Goal: Information Seeking & Learning: Find specific page/section

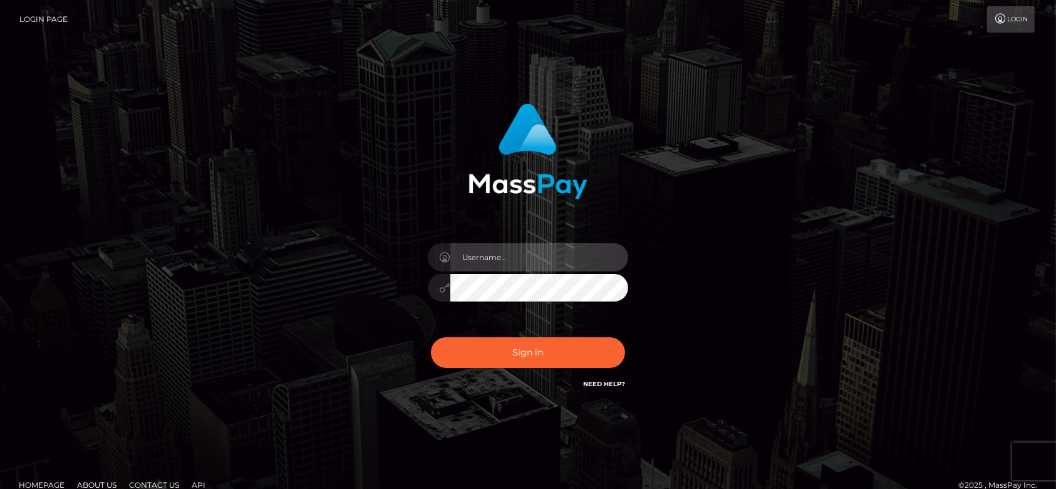
type input "fr.es"
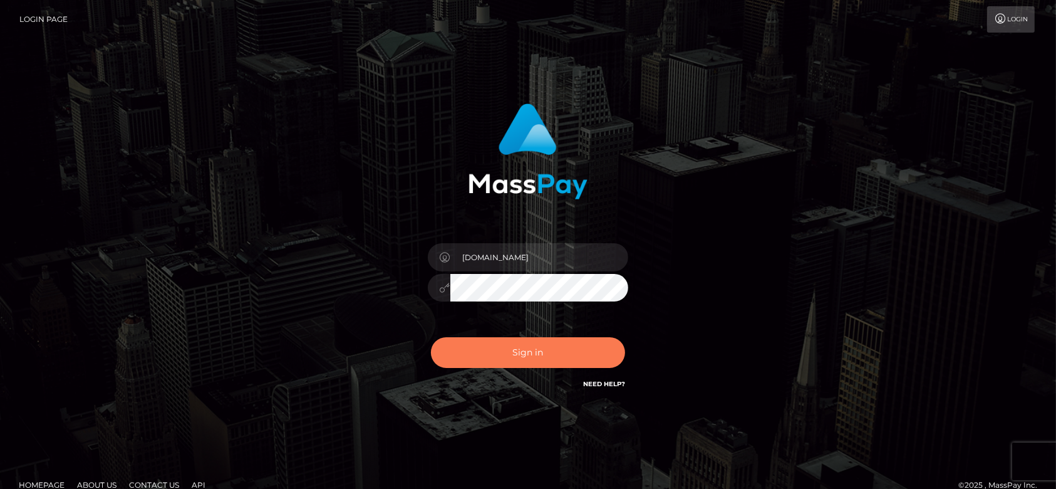
click at [539, 348] on button "Sign in" at bounding box center [528, 352] width 194 height 31
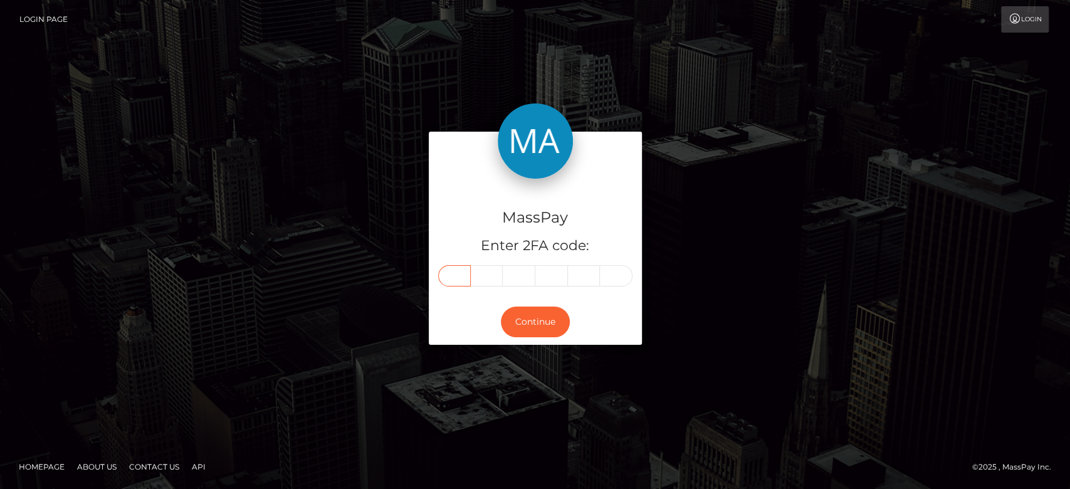
click at [452, 274] on input "text" at bounding box center [454, 275] width 33 height 21
type input "9"
type input "2"
type input "8"
type input "3"
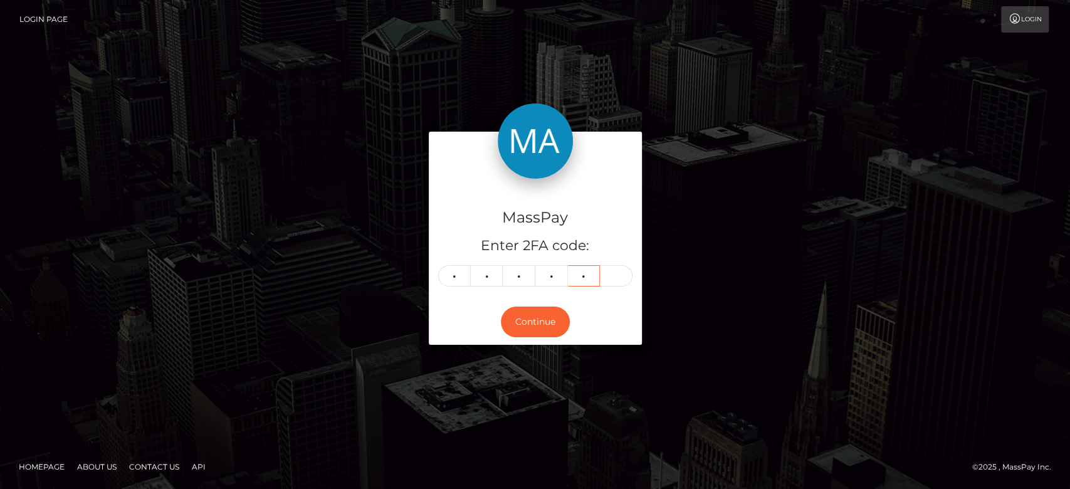
type input "3"
type input "7"
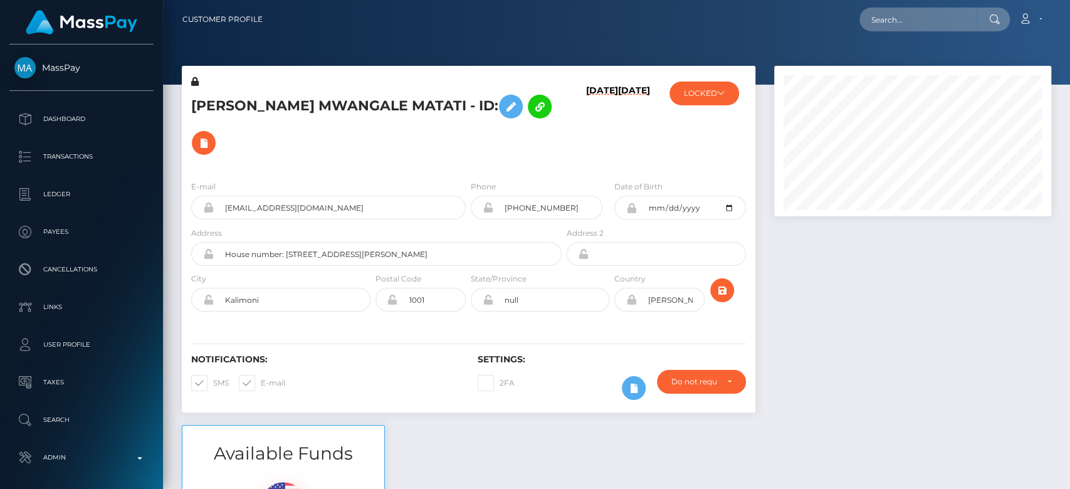
scroll to position [150, 277]
click at [850, 312] on div at bounding box center [912, 245] width 296 height 359
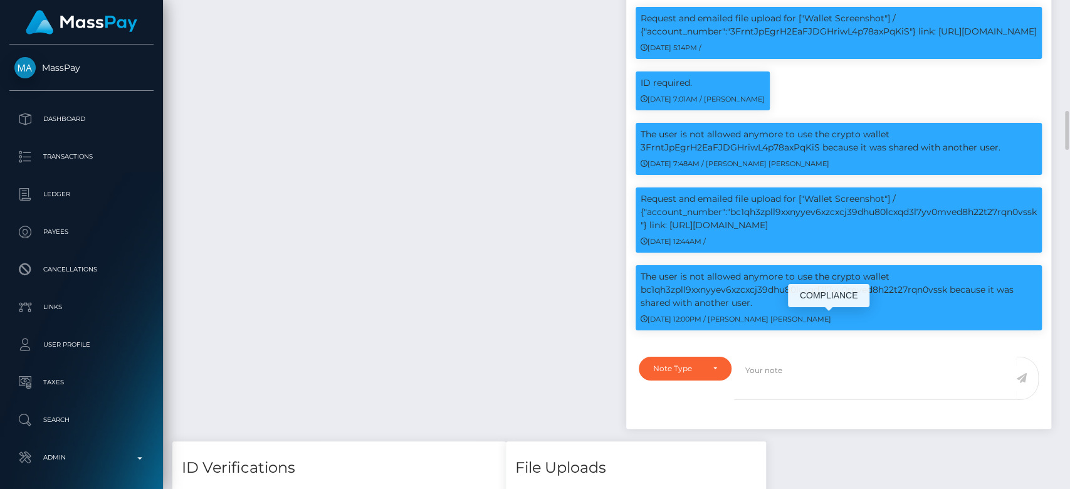
scroll to position [1371, 0]
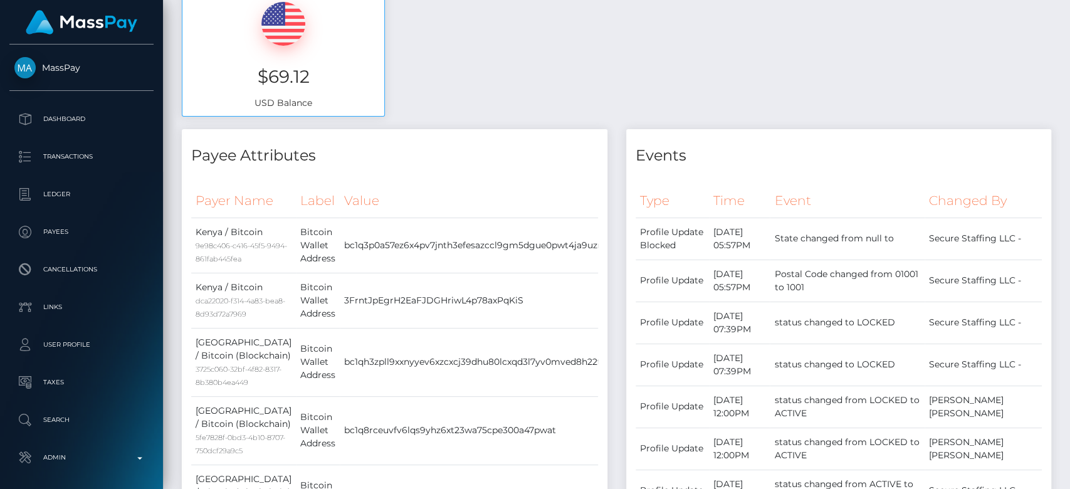
scroll to position [0, 0]
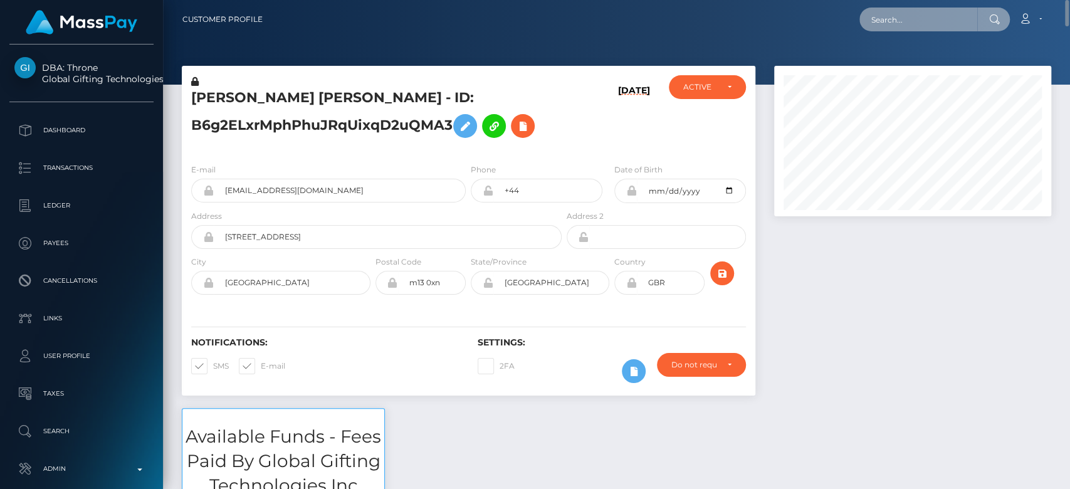
click at [942, 21] on input "text" at bounding box center [918, 20] width 118 height 24
paste input "babshormowunmi15@gmail.com"
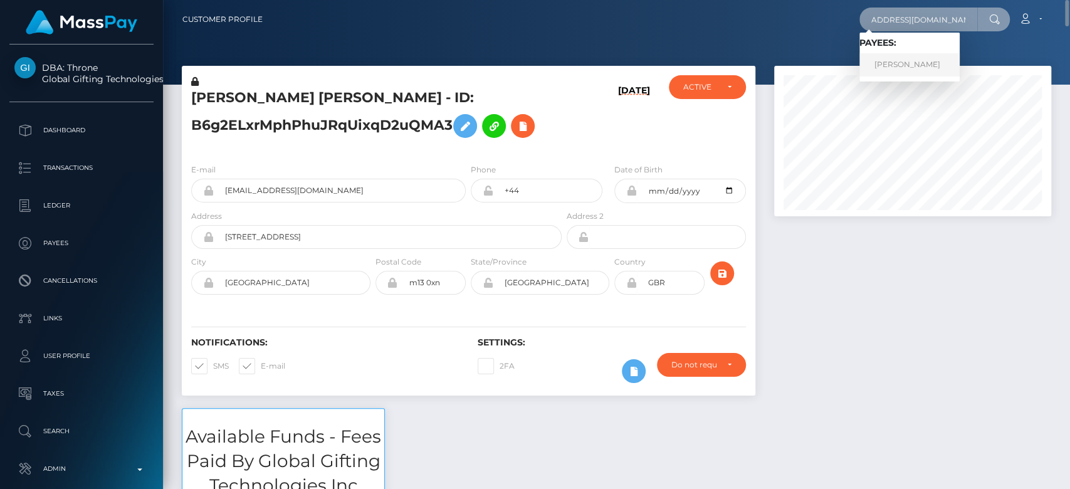
type input "[EMAIL_ADDRESS][DOMAIN_NAME]"
click at [922, 63] on link "[PERSON_NAME]" at bounding box center [909, 64] width 100 height 23
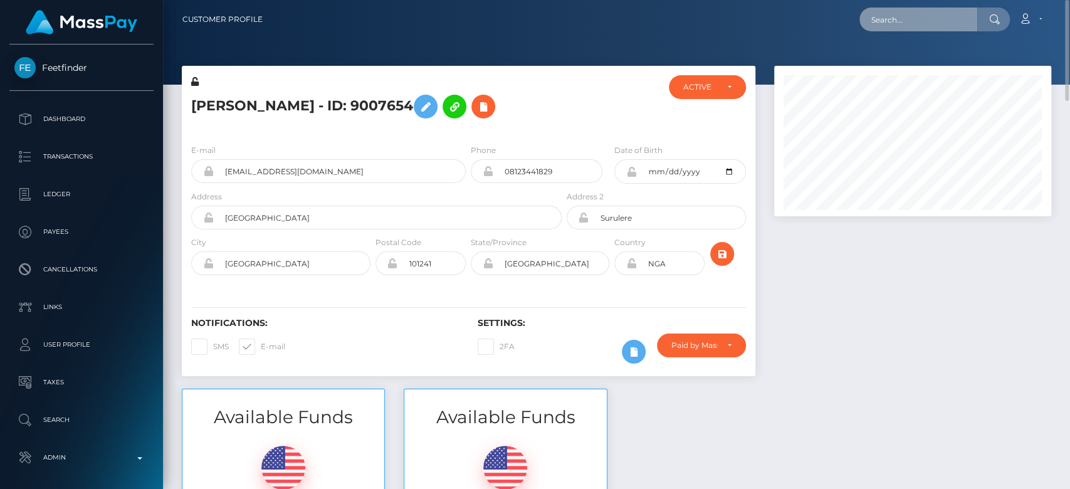
click at [918, 18] on input "text" at bounding box center [918, 20] width 118 height 24
paste input "lisper.kimani18@gmail.com"
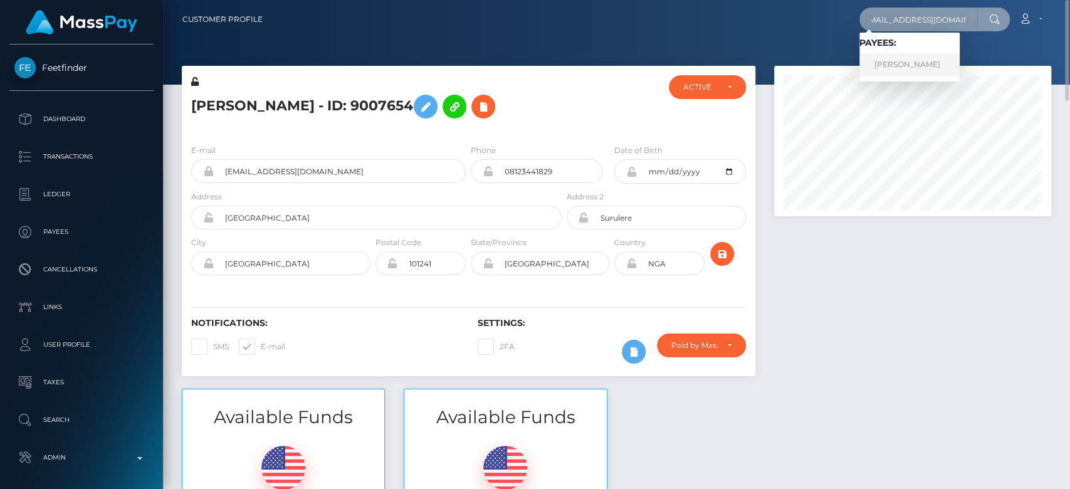
type input "lisper.kimani18@gmail.com"
click at [918, 70] on link "Lisper kimani" at bounding box center [909, 64] width 100 height 23
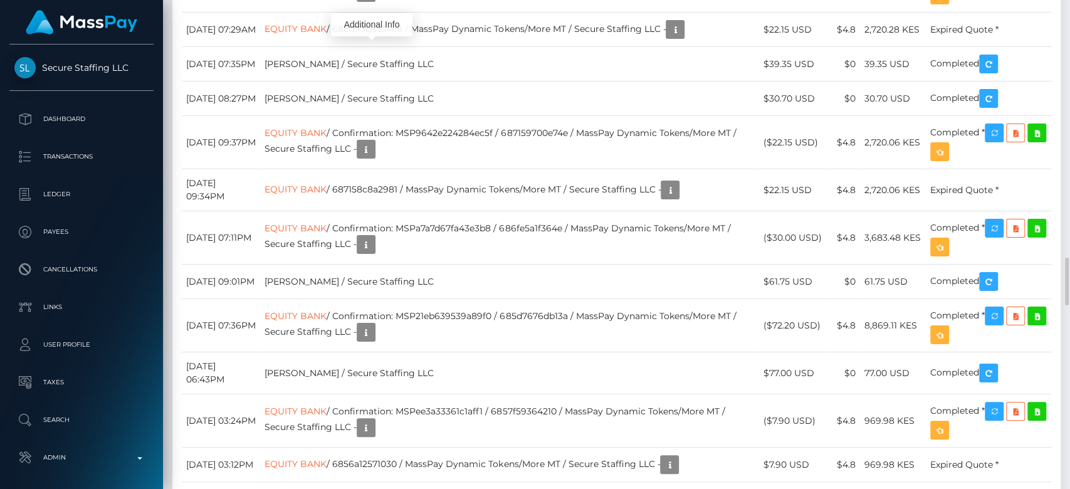
scroll to position [150, 277]
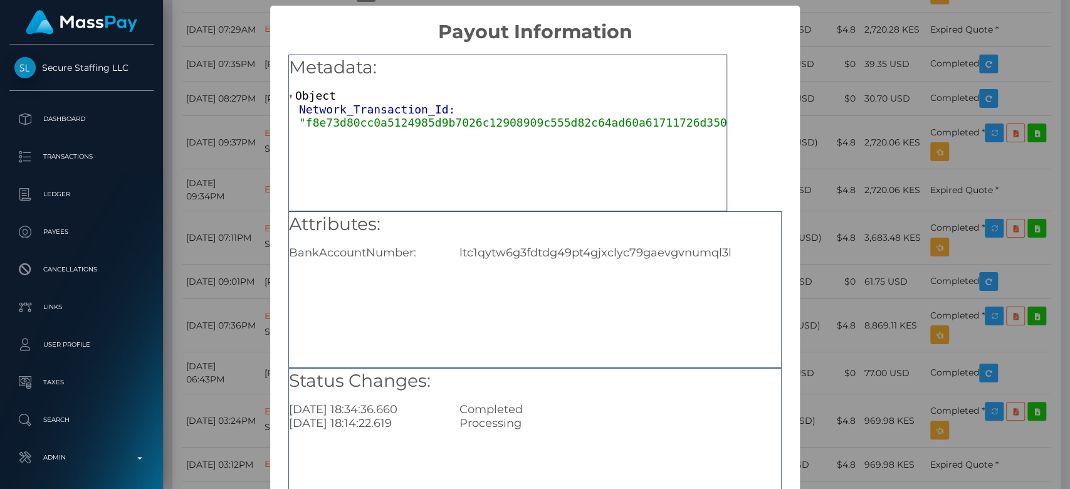
click at [489, 250] on div "ltc1qytw6g3fdtdg49pt4gjxclyc79gaevgvnumql3l" at bounding box center [620, 253] width 340 height 14
copy div "ltc1qytw6g3fdtdg49pt4gjxclyc79gaevgvnumql3l"
click at [867, 181] on div "× Payout Information Metadata: Object Network_Transaction_Id: "f8e73d80cc0a5124…" at bounding box center [535, 244] width 1070 height 489
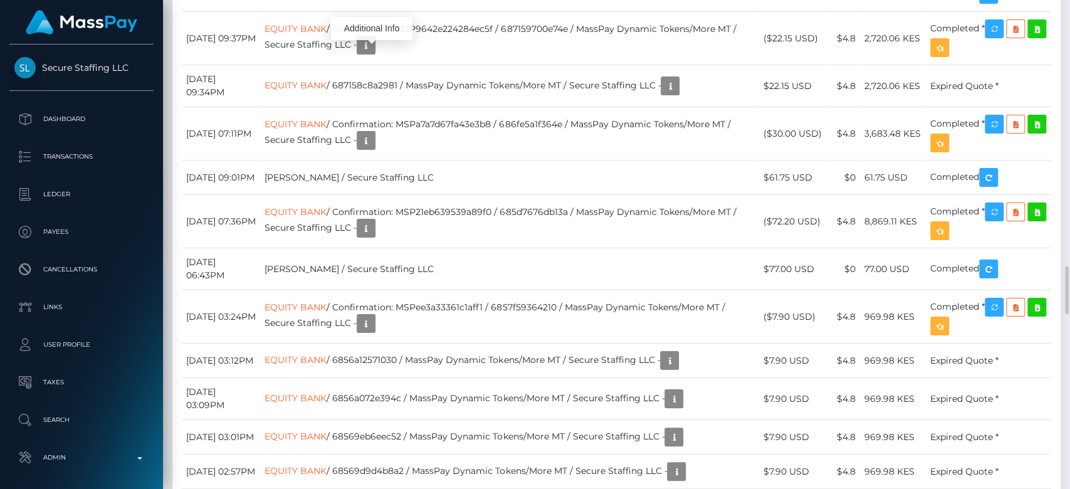
scroll to position [2736, 0]
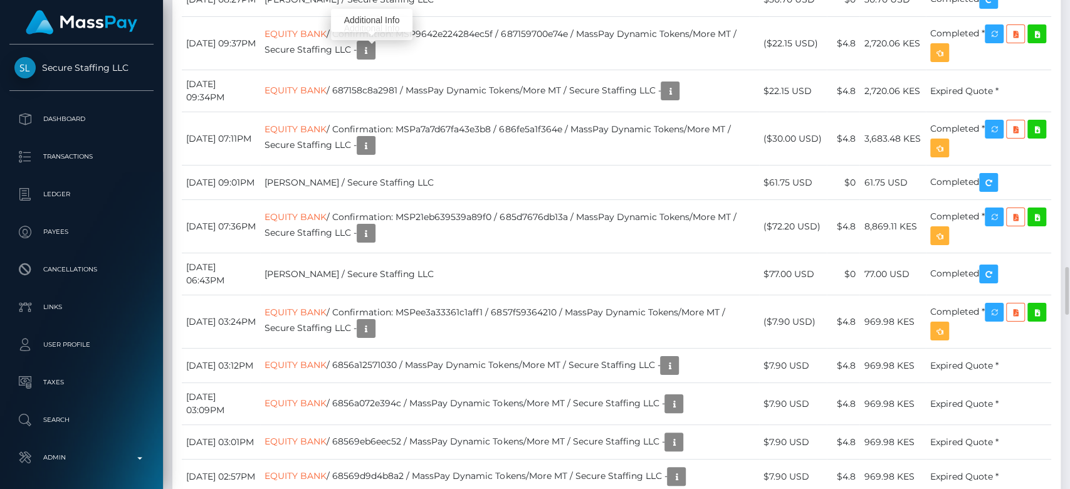
click at [376, 5] on div "Additional Info" at bounding box center [371, 20] width 81 height 31
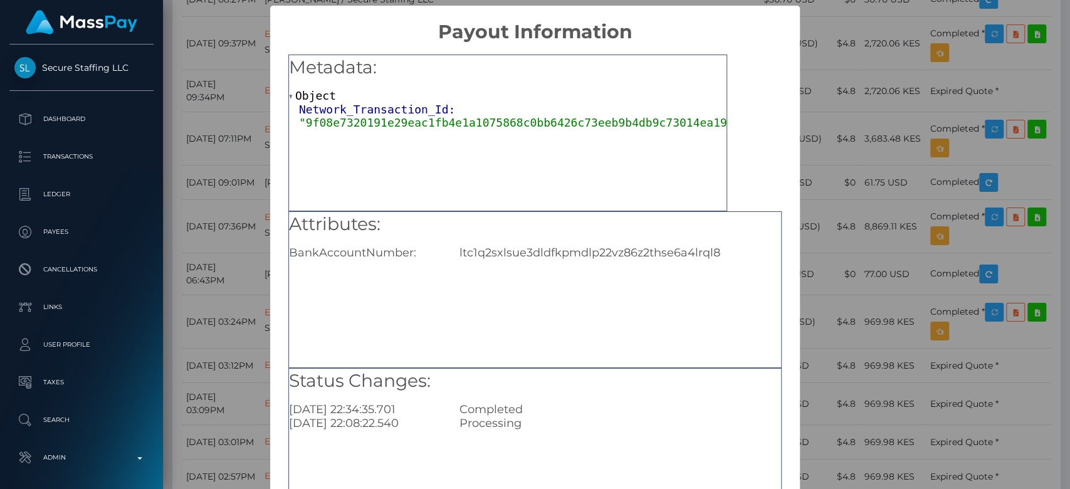
click at [618, 252] on div "ltc1q2sxlsue3dldfkpmdlp22vz86z2thse6a4lrql8" at bounding box center [620, 253] width 340 height 14
copy div "ltc1q2sxlsue3dldfkpmdlp22vz86z2thse6a4lrql8"
click at [837, 73] on div "× Payout Information Metadata: Object Network_Transaction_Id: "9f08e7320191e29e…" at bounding box center [535, 244] width 1070 height 489
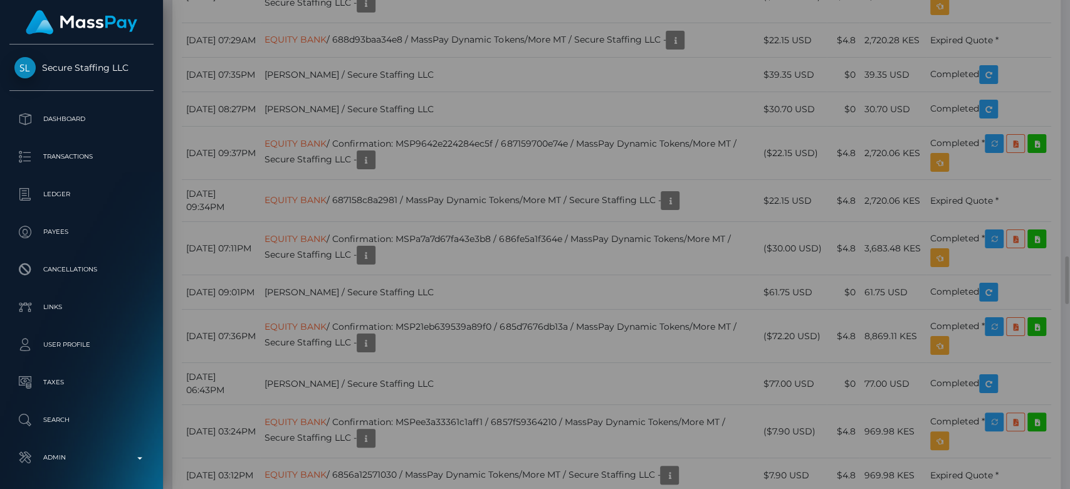
scroll to position [0, 0]
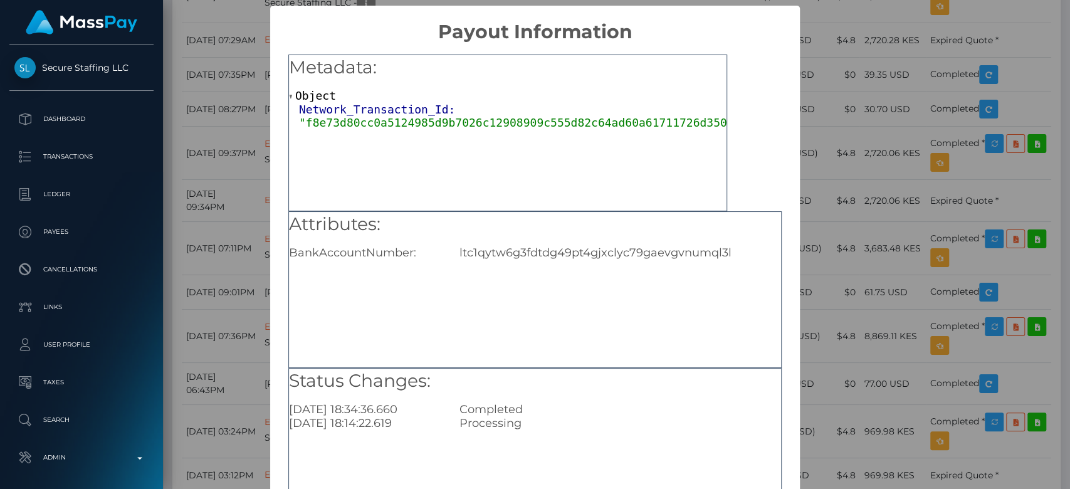
click at [509, 249] on div "ltc1qytw6g3fdtdg49pt4gjxclyc79gaevgvnumql3l" at bounding box center [620, 253] width 340 height 14
copy div "ltc1qytw6g3fdtdg49pt4gjxclyc79gaevgvnumql3l"
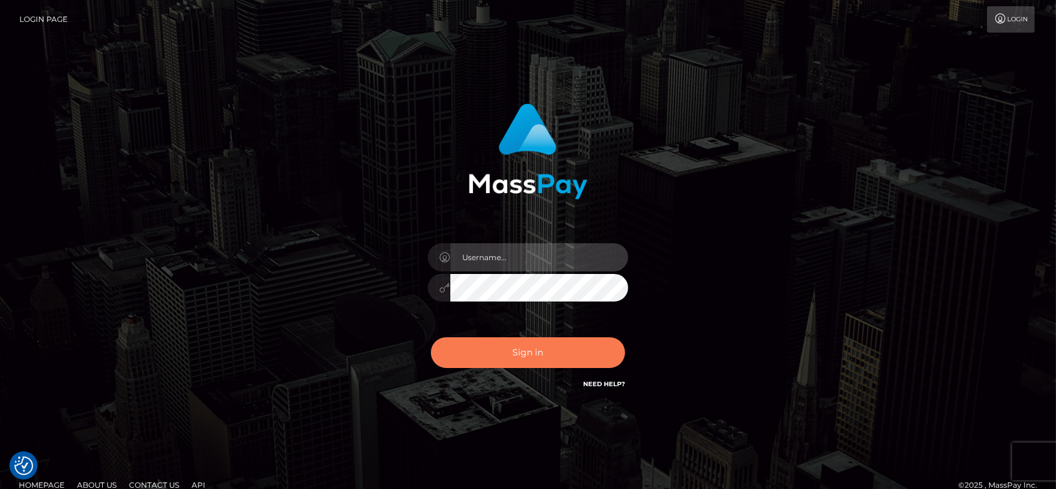
type input "[DOMAIN_NAME]"
click at [520, 355] on button "Sign in" at bounding box center [528, 352] width 194 height 31
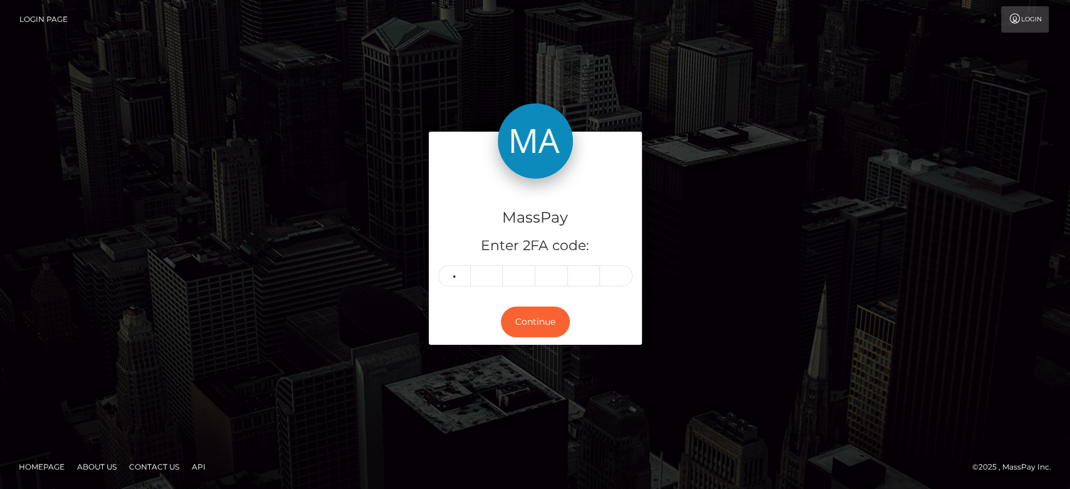
type input "9"
type input "7"
type input "5"
type input "4"
type input "5"
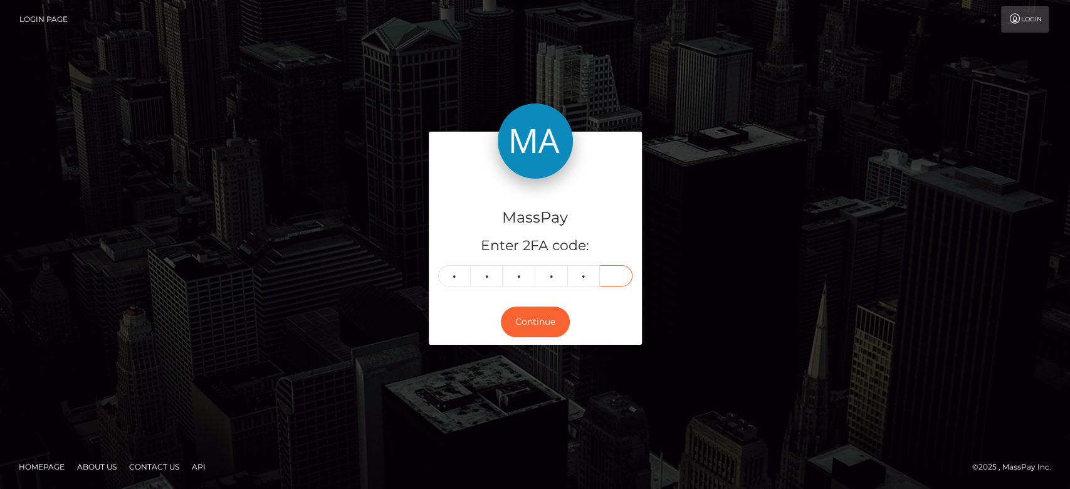
type input "6"
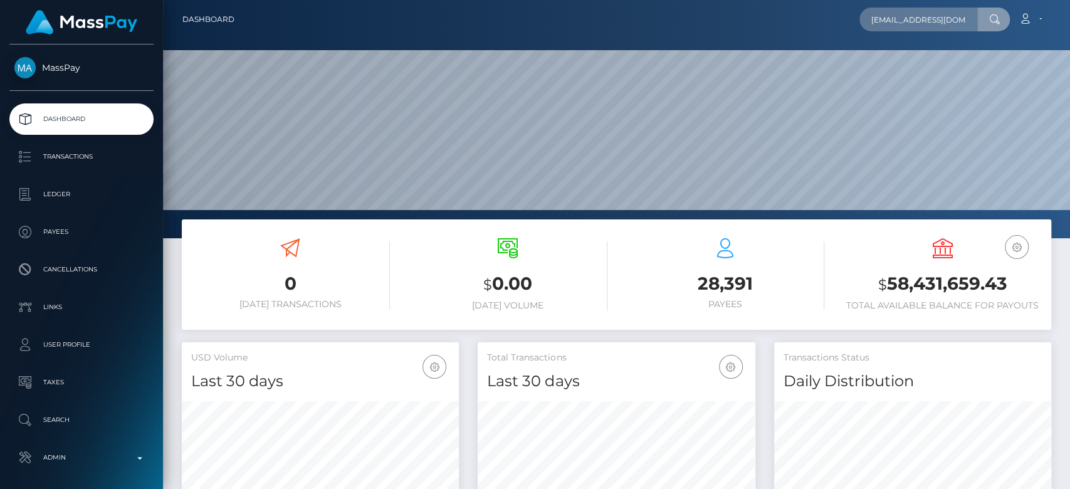
scroll to position [0, 32]
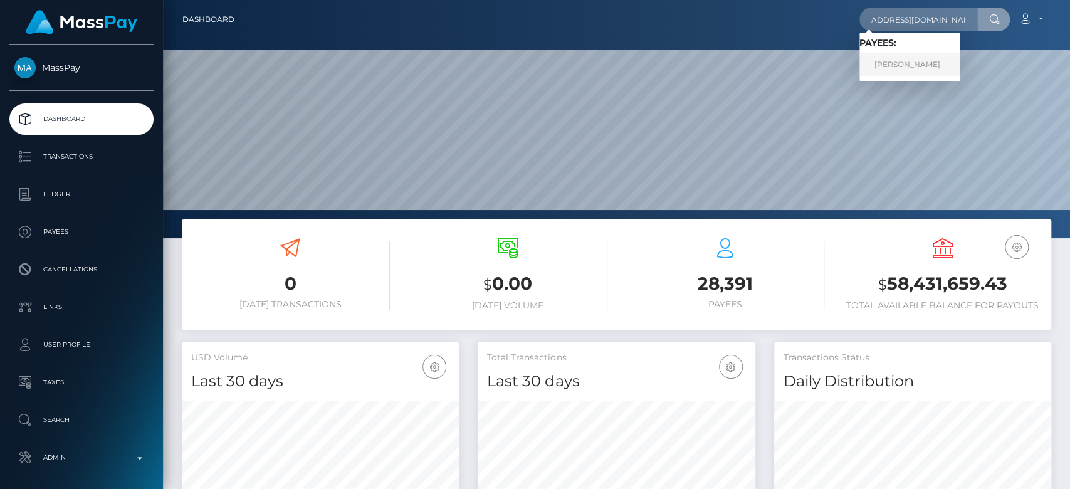
type input "babshormowunmi15@gmail.com"
click at [912, 58] on link "Aduragbemi Elizabeth Omowunmi" at bounding box center [909, 64] width 100 height 23
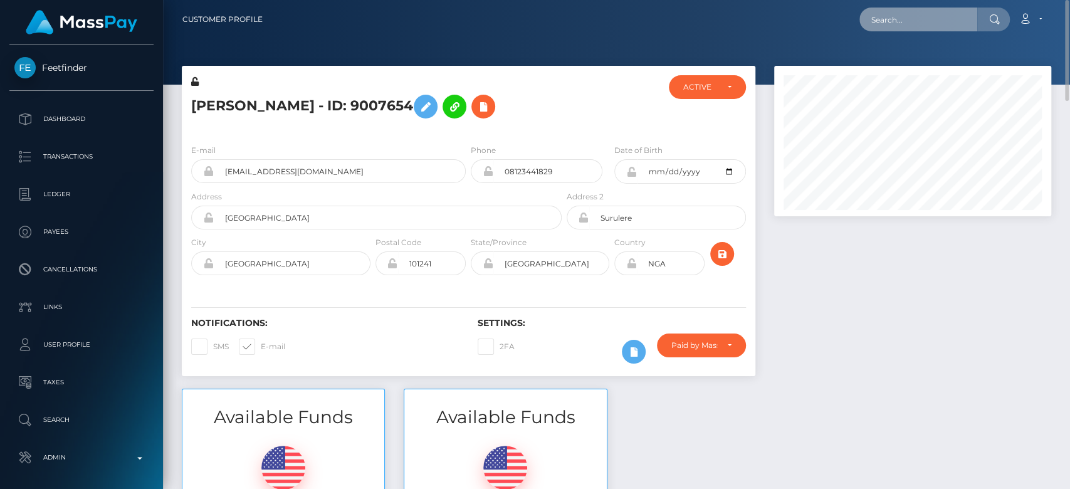
click at [888, 14] on input "text" at bounding box center [918, 20] width 118 height 24
paste input "[EMAIL_ADDRESS][DOMAIN_NAME]"
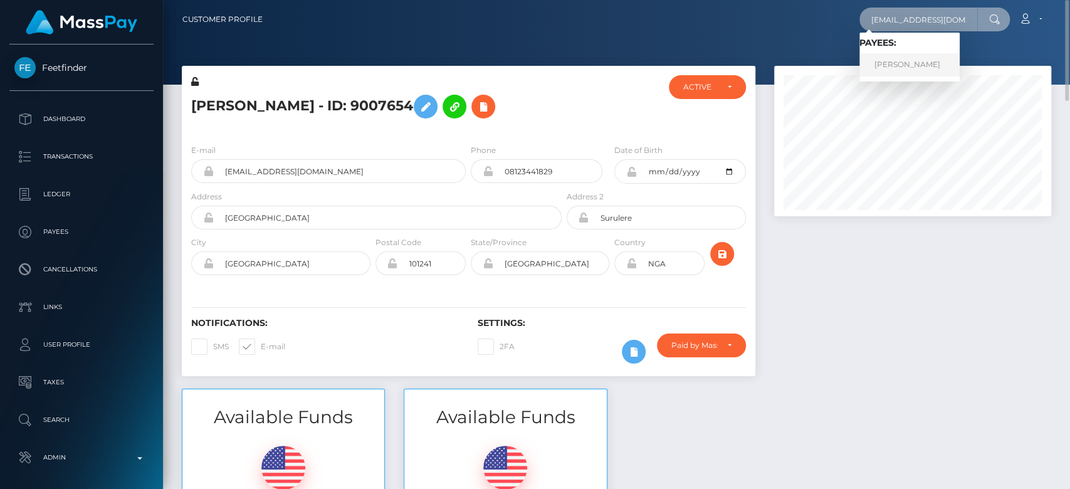
type input "[EMAIL_ADDRESS][DOMAIN_NAME]"
click at [929, 61] on link "[PERSON_NAME]" at bounding box center [909, 64] width 100 height 23
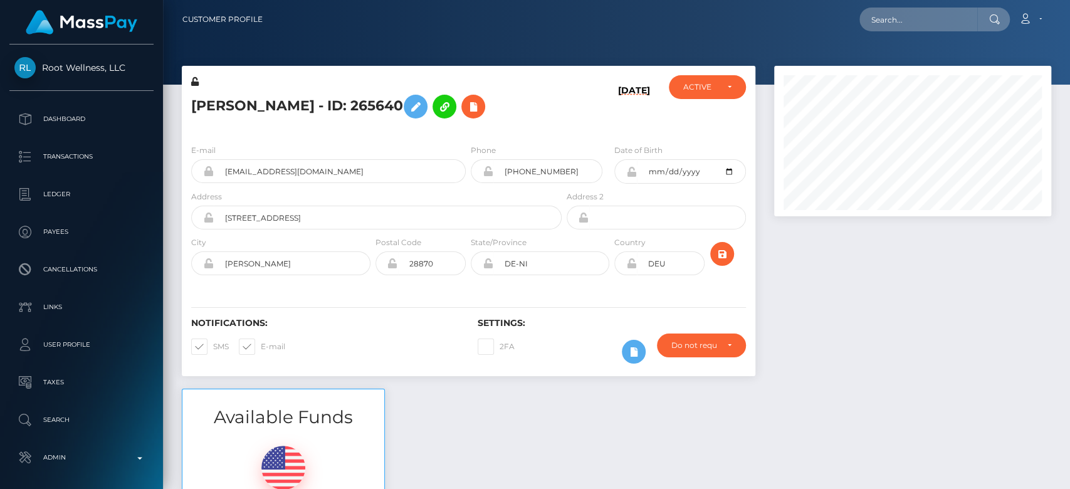
scroll to position [150, 277]
click at [940, 293] on div at bounding box center [912, 227] width 296 height 323
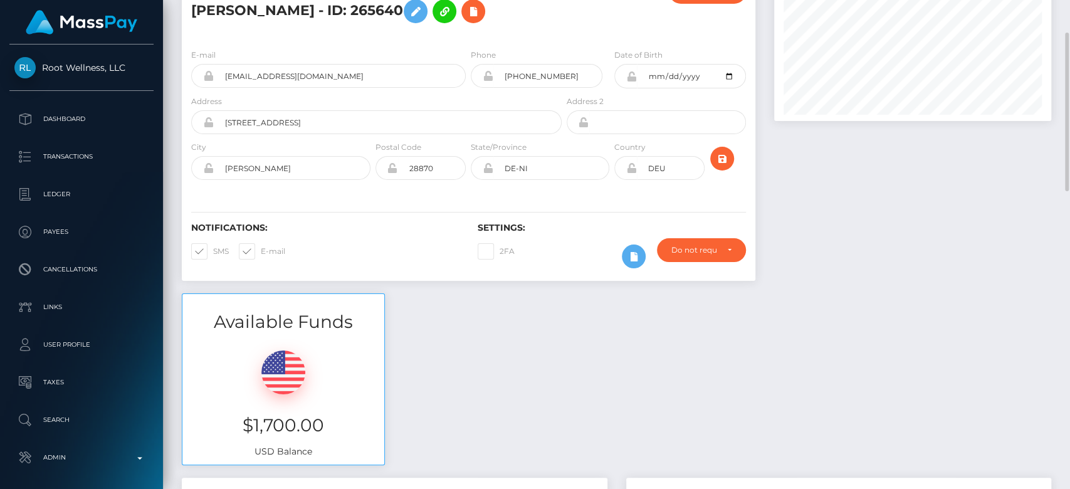
scroll to position [98, 0]
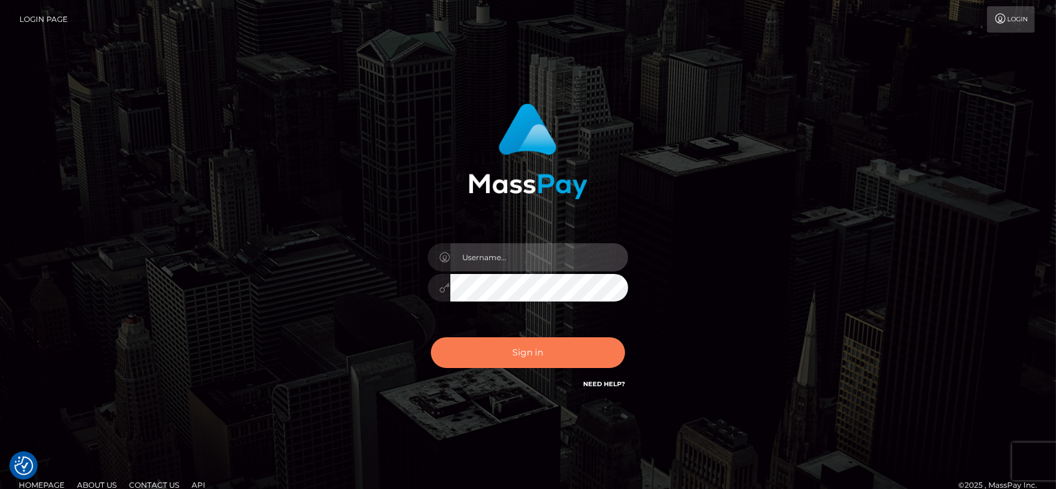
type input "[DOMAIN_NAME]"
click at [565, 343] on button "Sign in" at bounding box center [528, 352] width 194 height 31
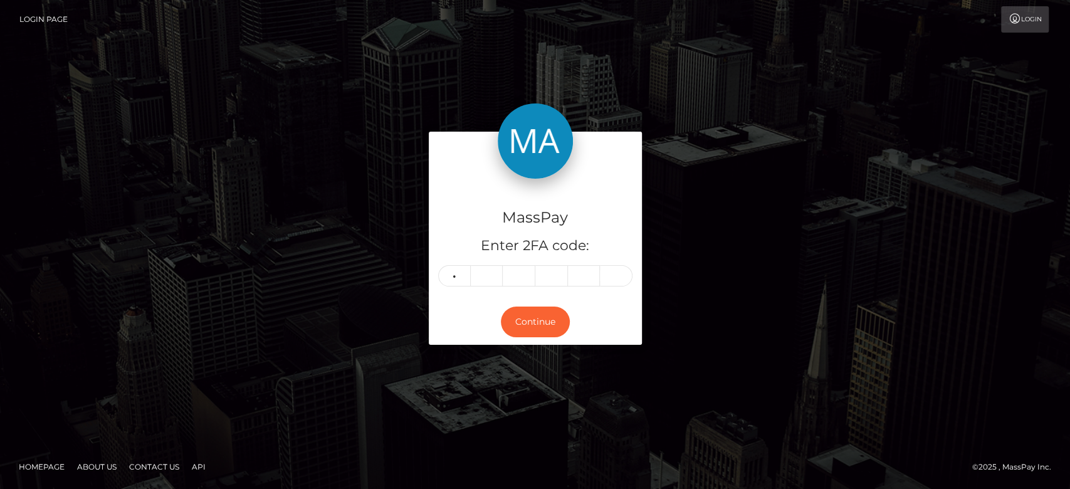
type input "1"
type input "5"
type input "1"
type input "2"
type input "1"
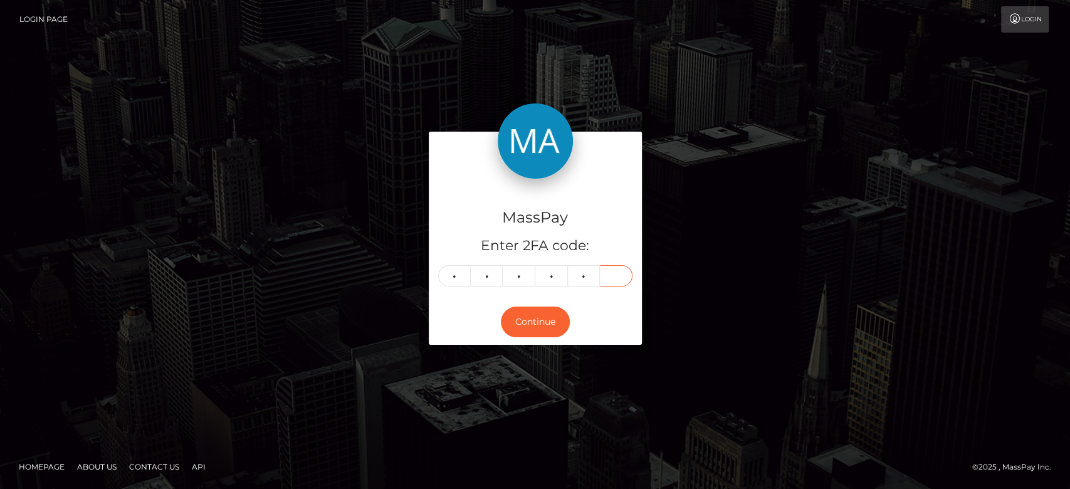
type input "7"
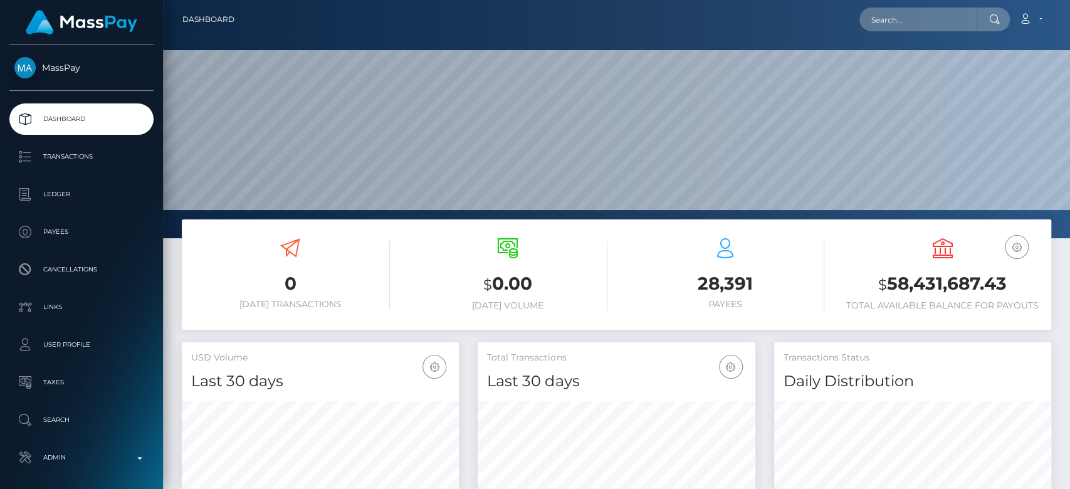
scroll to position [221, 277]
click at [910, 39] on div at bounding box center [616, 119] width 907 height 238
click at [902, 26] on input "text" at bounding box center [918, 20] width 118 height 24
paste input "siennalloyd16@gmail.com"
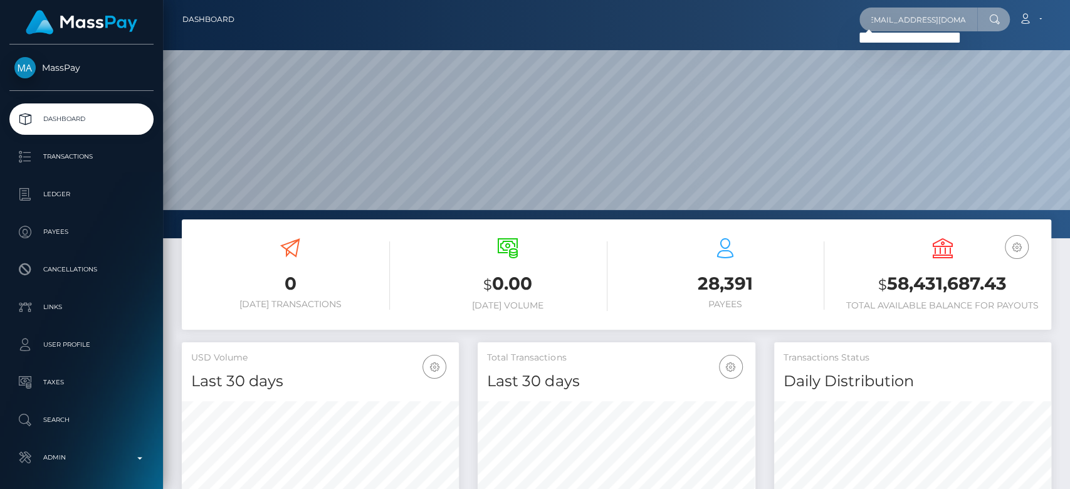
type input "siennalloyd16@gmail.com"
click at [905, 28] on input "siennalloyd16@gmail.com" at bounding box center [918, 20] width 118 height 24
paste input "katebono@gmx.de"
type input "katebono@gmx.de"
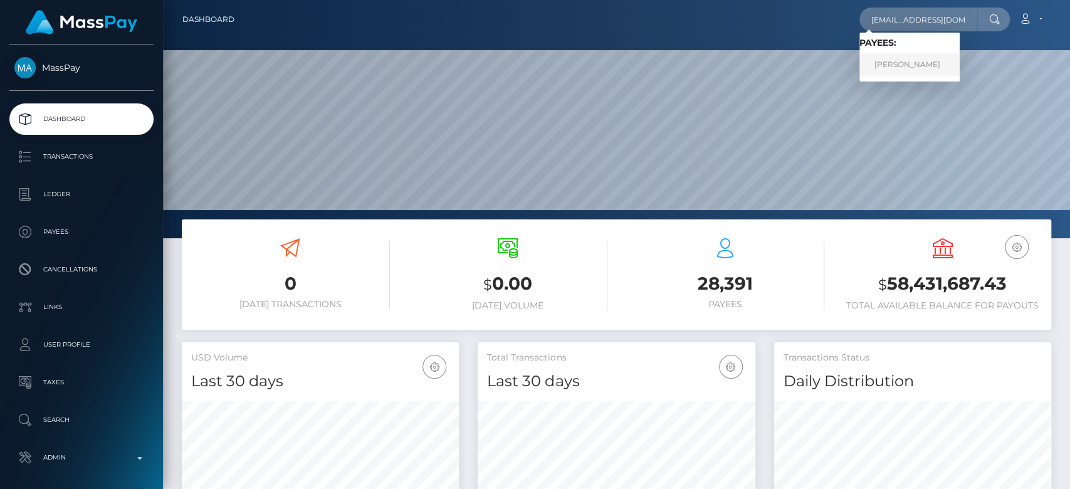
click at [907, 63] on link "Kate Bono" at bounding box center [909, 64] width 100 height 23
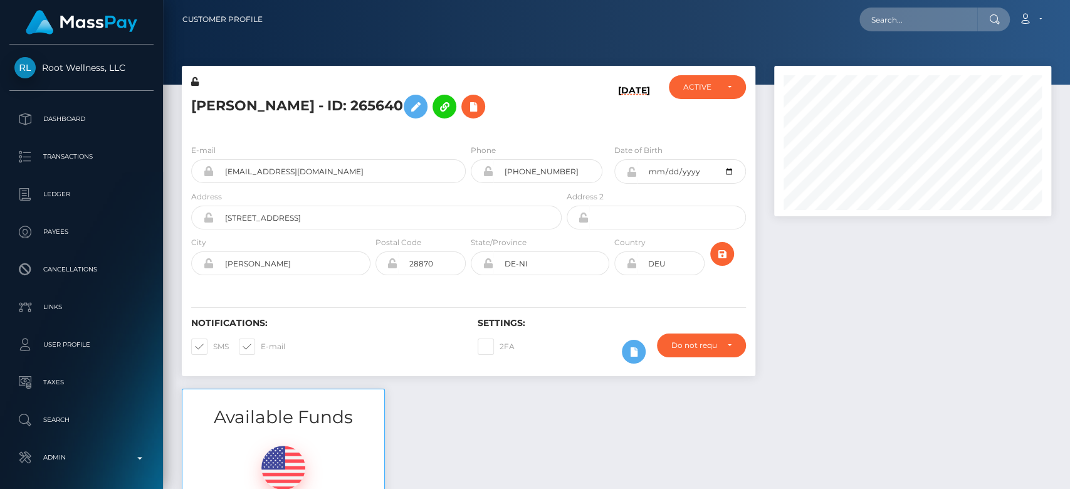
scroll to position [150, 277]
click at [898, 11] on input "text" at bounding box center [918, 20] width 118 height 24
paste input "[EMAIL_ADDRESS][DOMAIN_NAME]"
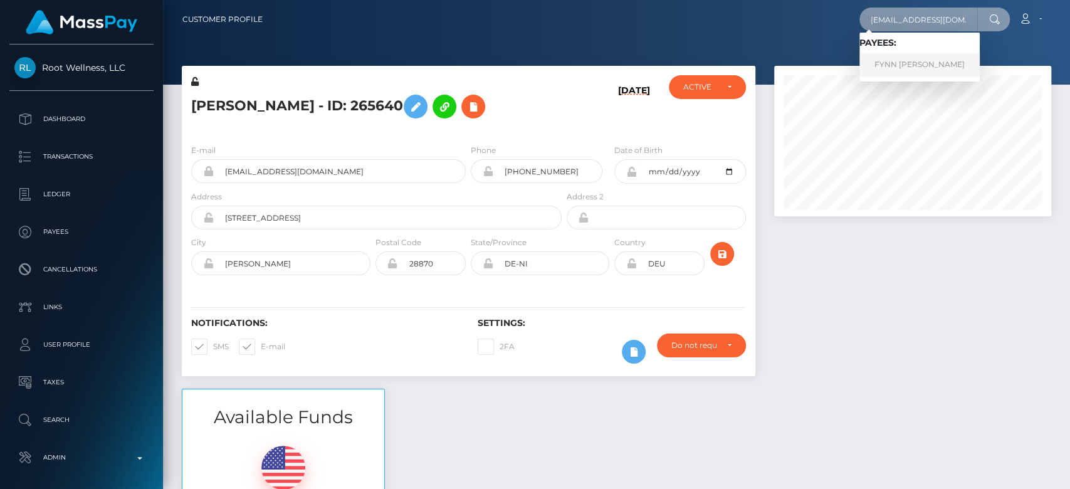
type input "[EMAIL_ADDRESS][DOMAIN_NAME]"
click at [900, 56] on link "FYNN HENRY THOMAS" at bounding box center [919, 64] width 120 height 23
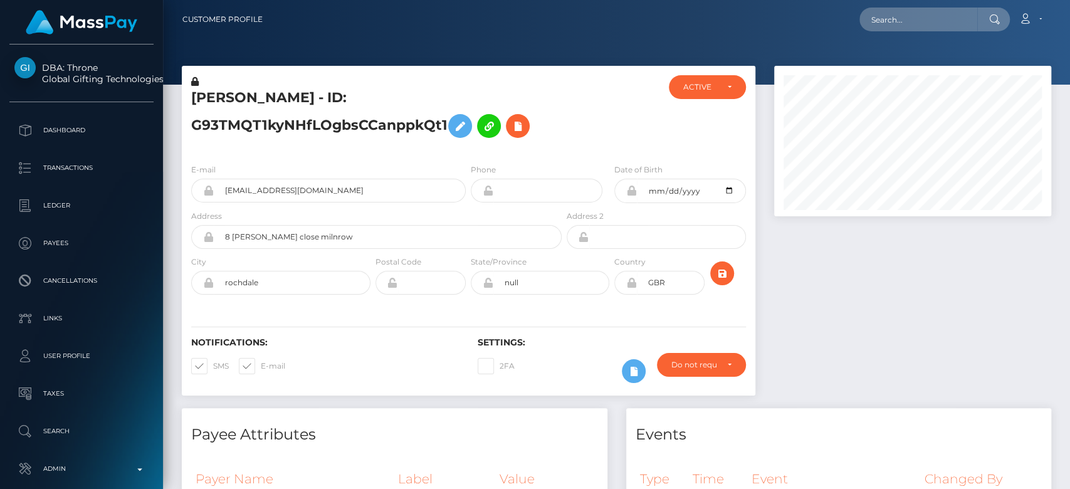
scroll to position [150, 277]
click at [837, 248] on div at bounding box center [912, 237] width 296 height 342
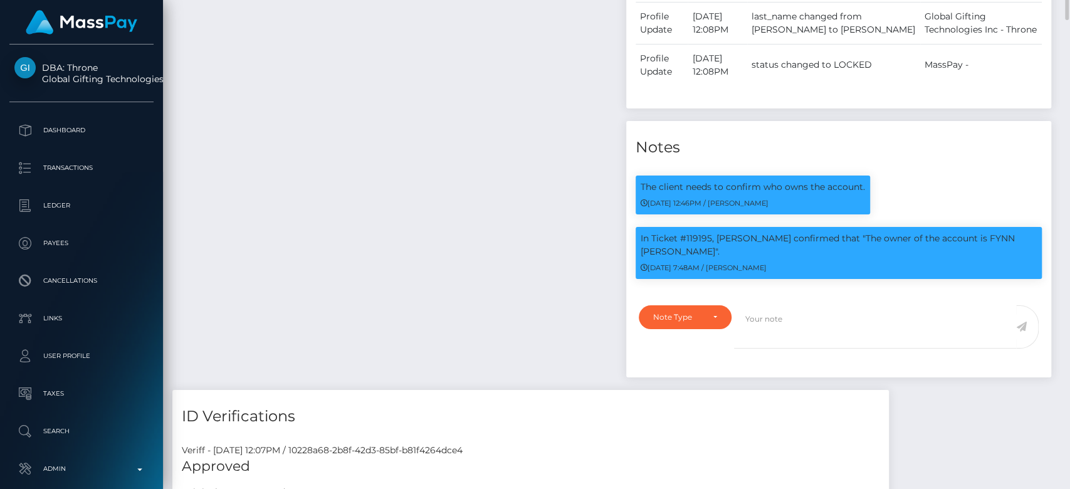
scroll to position [0, 0]
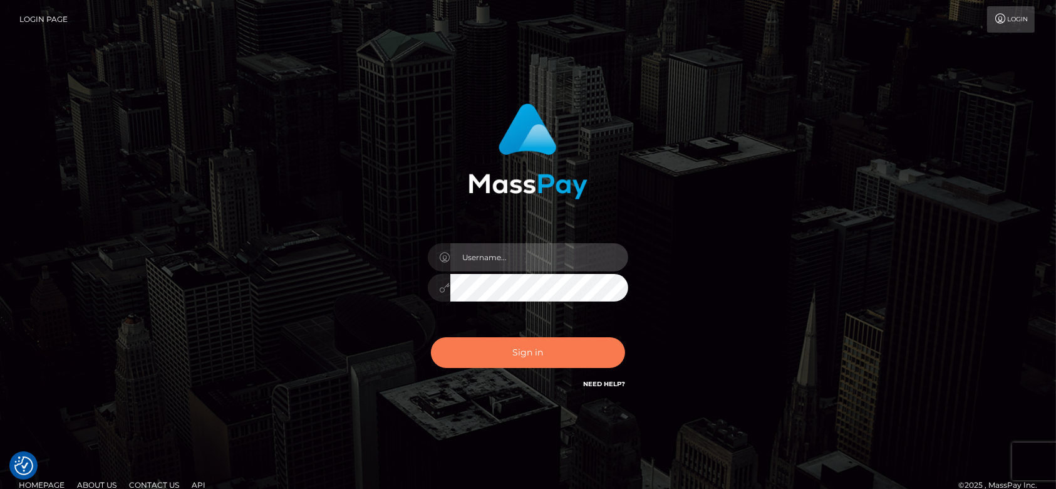
type input "fr.es"
click at [513, 348] on button "Sign in" at bounding box center [528, 352] width 194 height 31
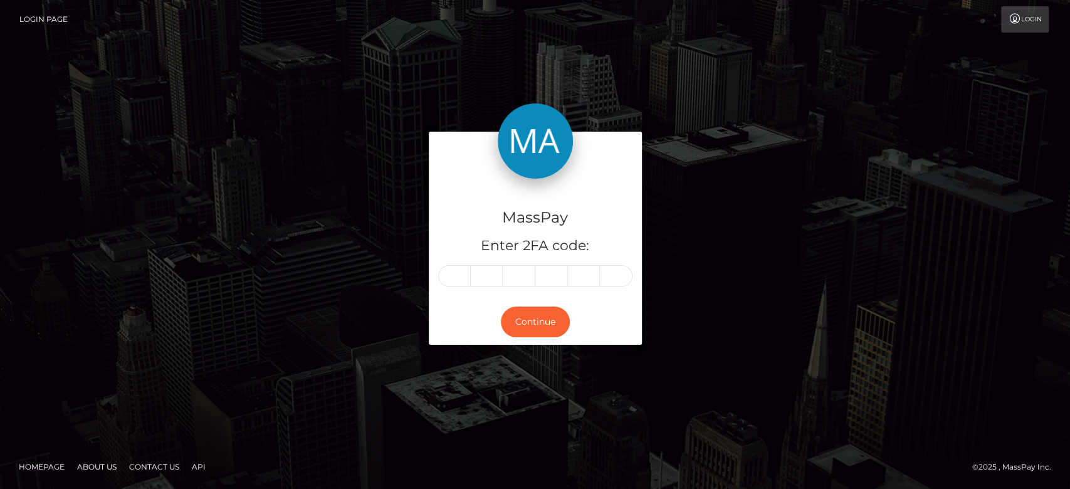
click at [454, 274] on input "text" at bounding box center [454, 275] width 33 height 21
type input "1"
type input "9"
type input "1"
type input "3"
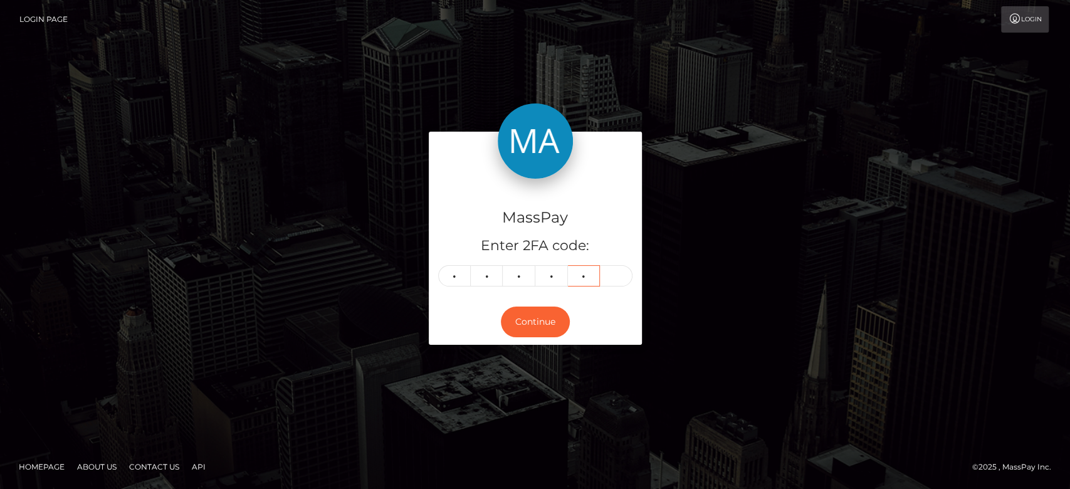
type input "6"
type input "4"
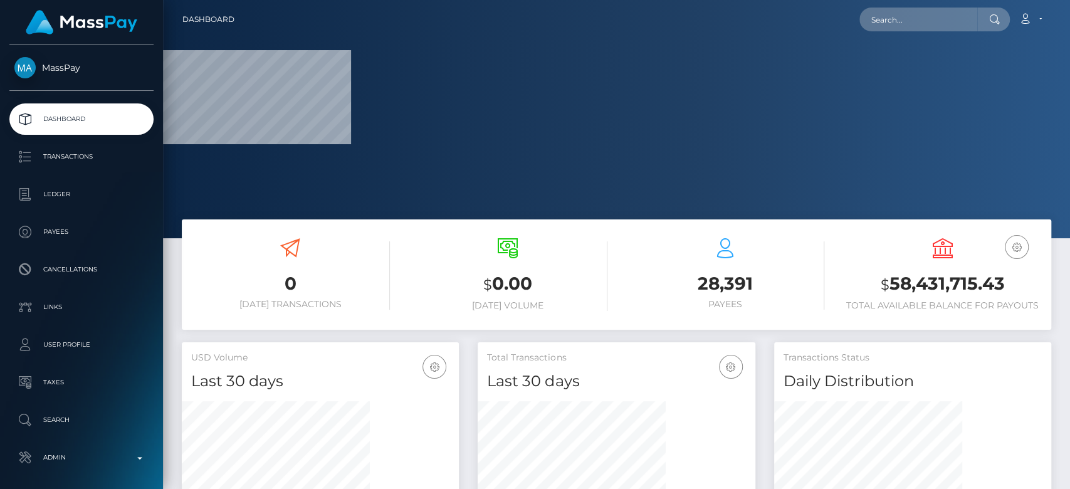
click at [892, 5] on nav "Dashboard Loading... Loading... Account Edit Profile" at bounding box center [616, 19] width 907 height 39
click at [896, 14] on input "text" at bounding box center [918, 20] width 118 height 24
paste input "[EMAIL_ADDRESS][DOMAIN_NAME]"
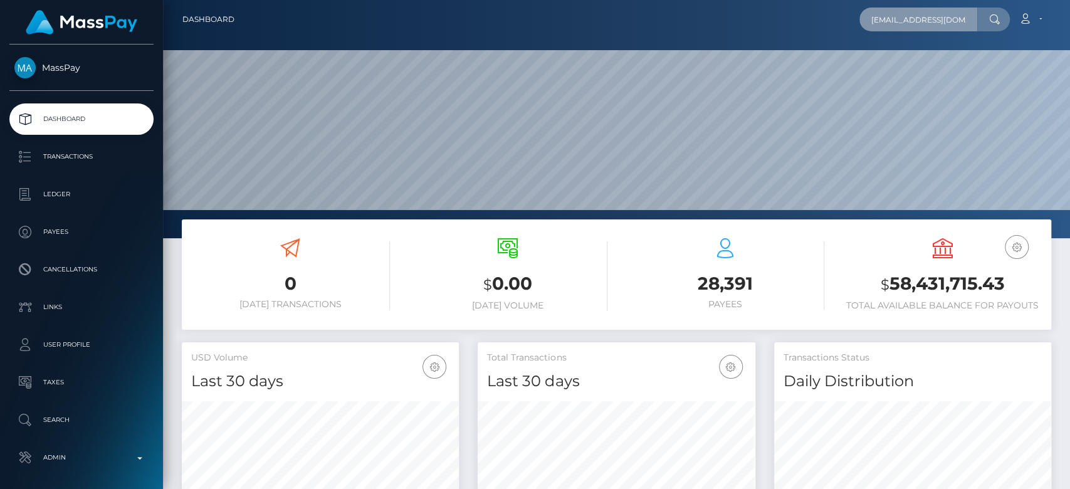
scroll to position [221, 277]
type input "panelor444@gmail.com"
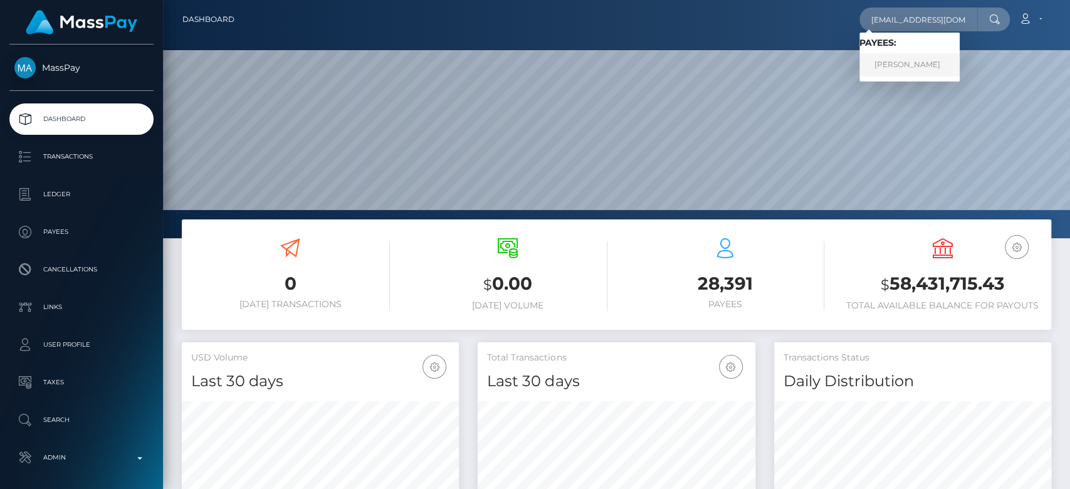
click at [934, 66] on link "ALEXANDRA VASILEVNA GAEVA" at bounding box center [909, 64] width 100 height 23
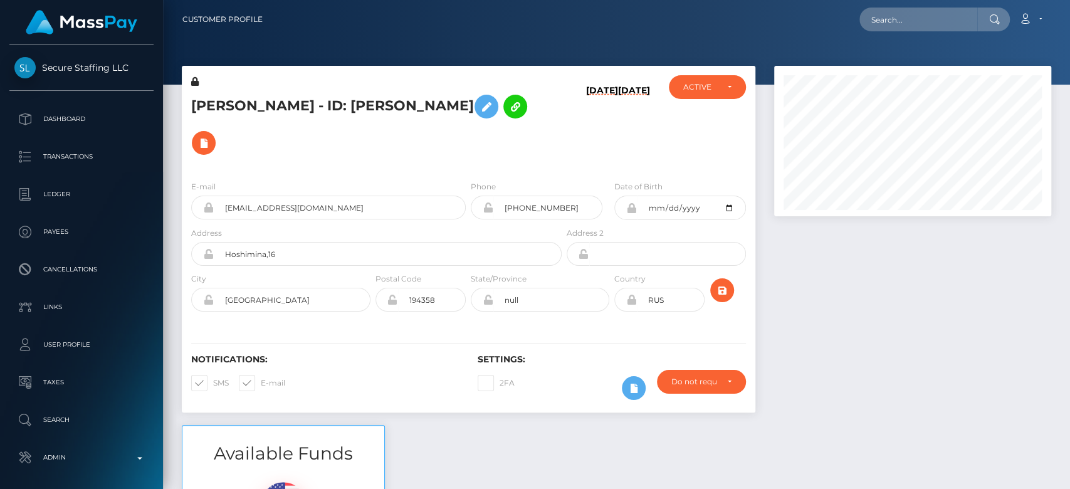
scroll to position [150, 277]
click at [783, 353] on div at bounding box center [912, 245] width 296 height 359
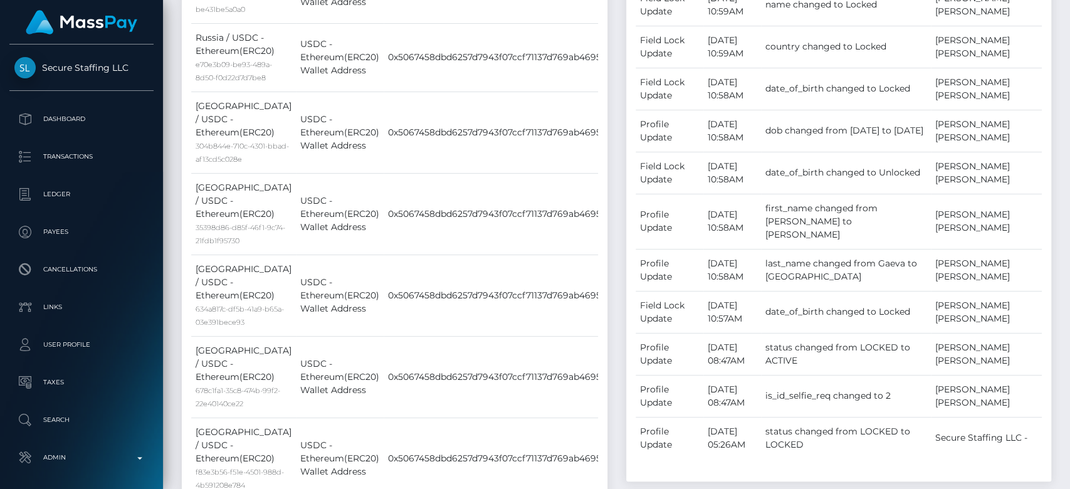
scroll to position [0, 0]
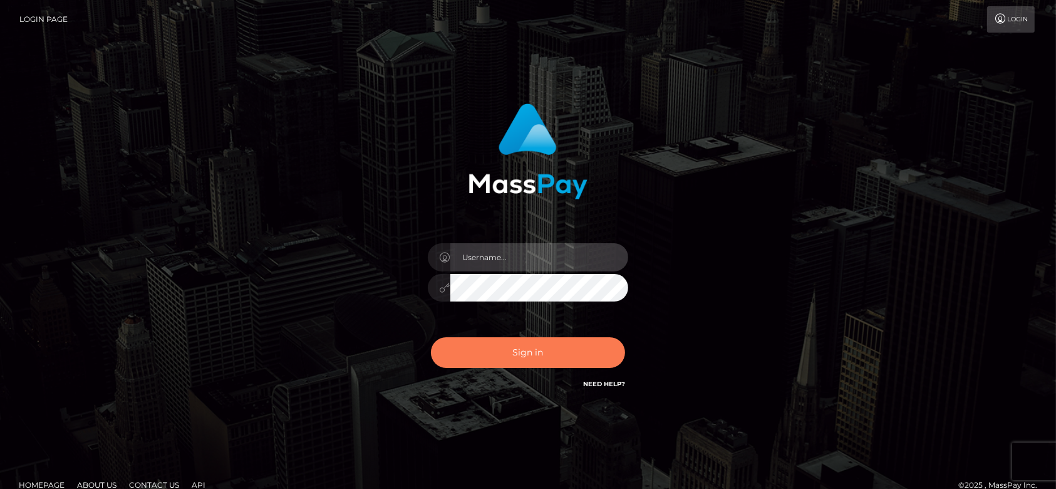
type input "[DOMAIN_NAME]"
click at [514, 352] on button "Sign in" at bounding box center [528, 352] width 194 height 31
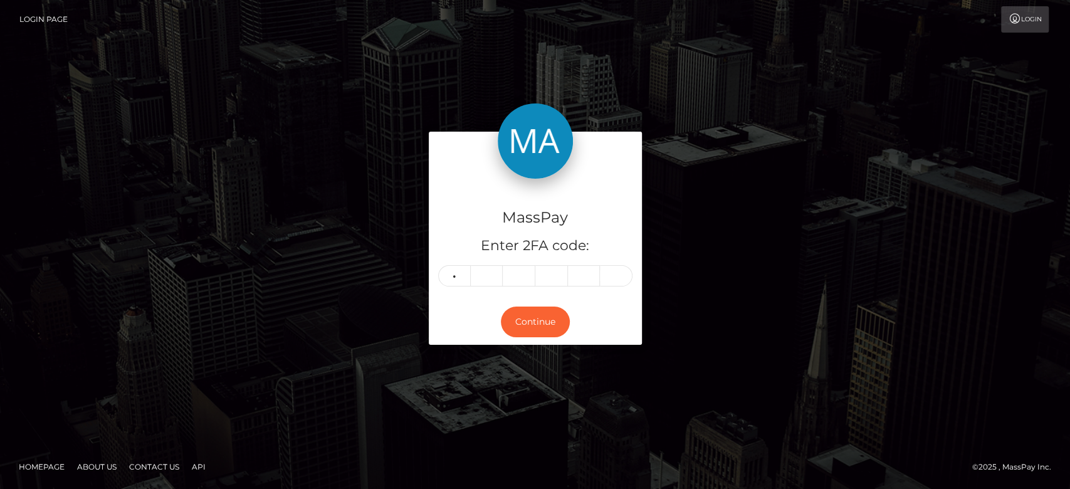
type input "5"
type input "3"
type input "5"
type input "8"
type input "3"
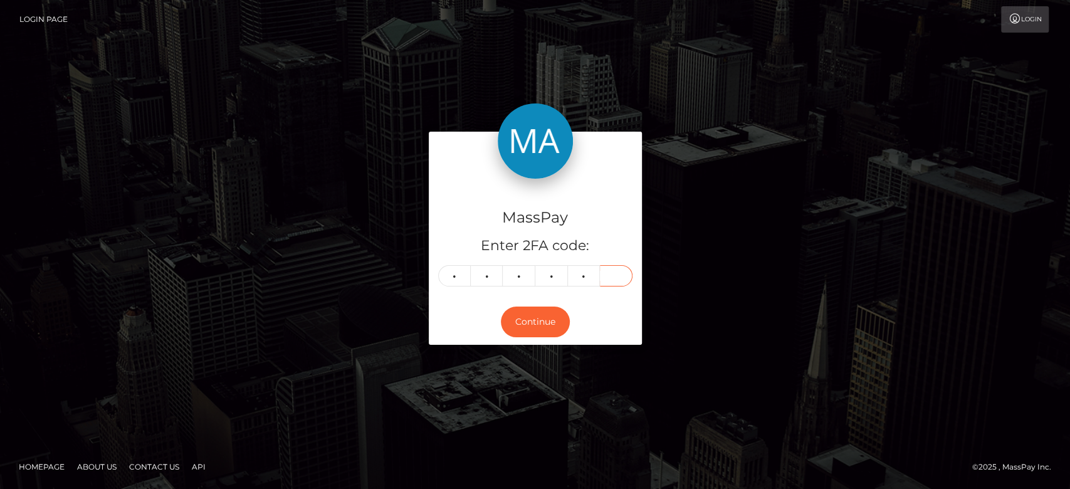
type input "1"
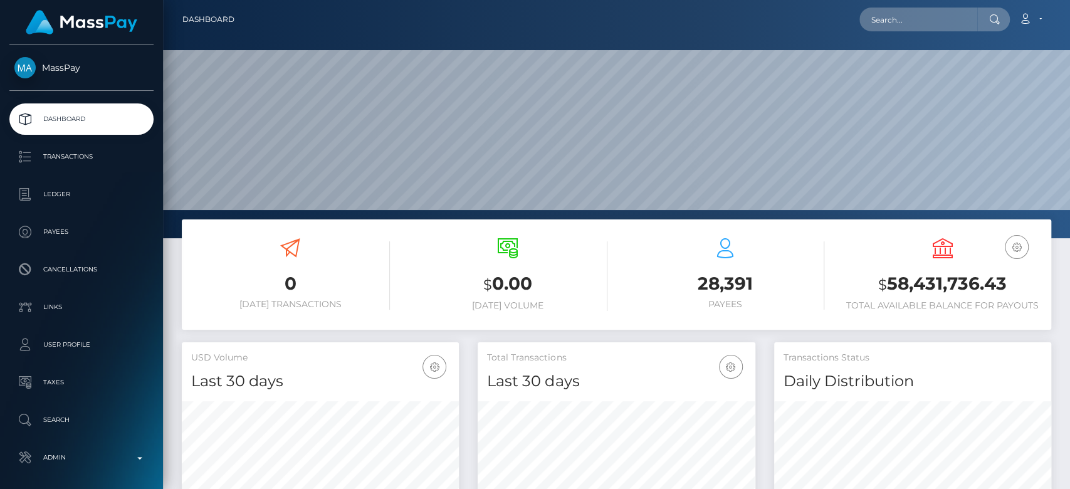
scroll to position [221, 277]
click at [902, 8] on input "text" at bounding box center [918, 20] width 118 height 24
paste input "[EMAIL_ADDRESS][DOMAIN_NAME]"
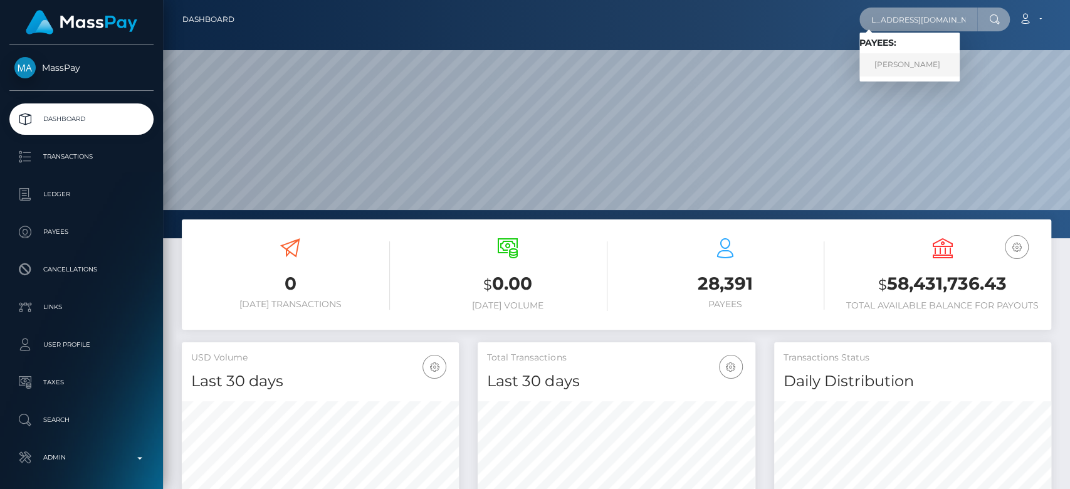
type input "[EMAIL_ADDRESS][DOMAIN_NAME]"
click at [933, 54] on link "[PERSON_NAME]" at bounding box center [909, 64] width 100 height 23
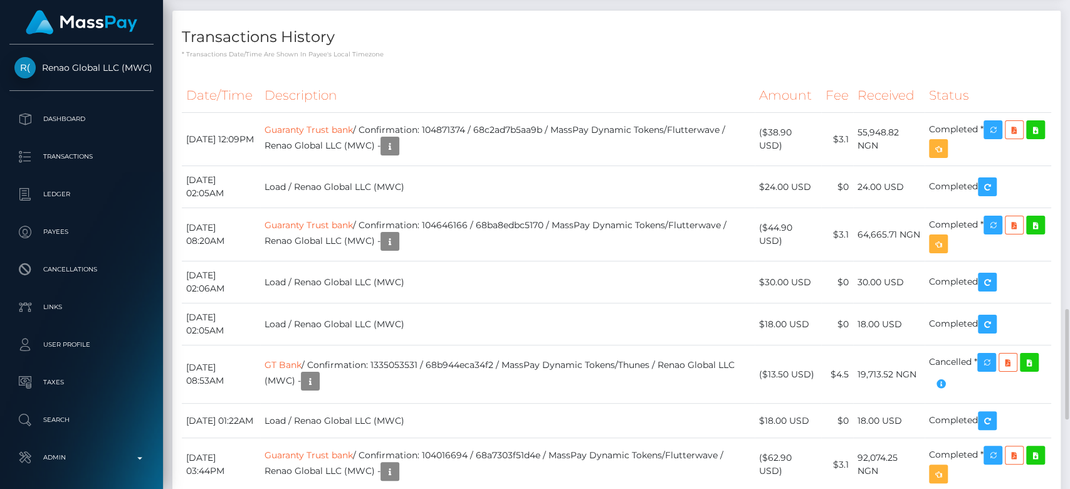
scroll to position [1374, 0]
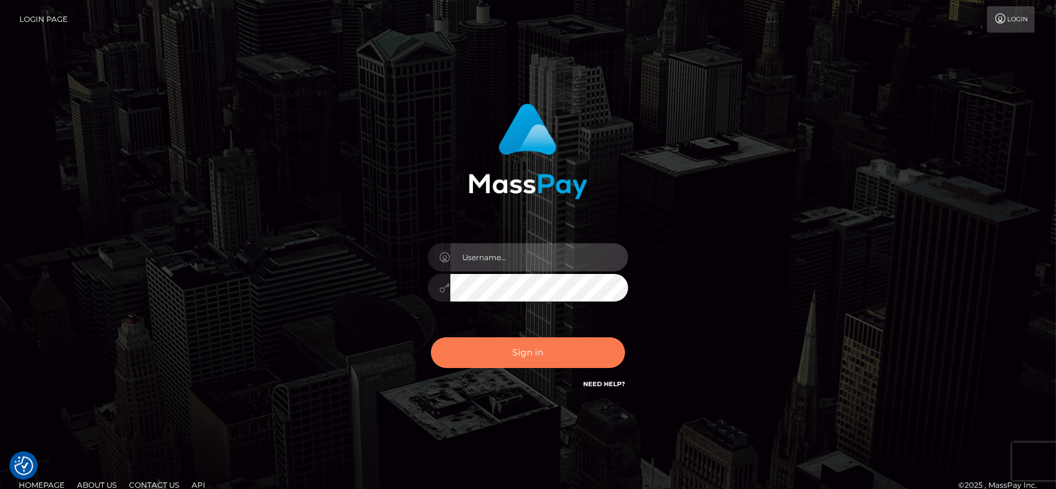
type input "[DOMAIN_NAME]"
click at [515, 357] on button "Sign in" at bounding box center [528, 352] width 194 height 31
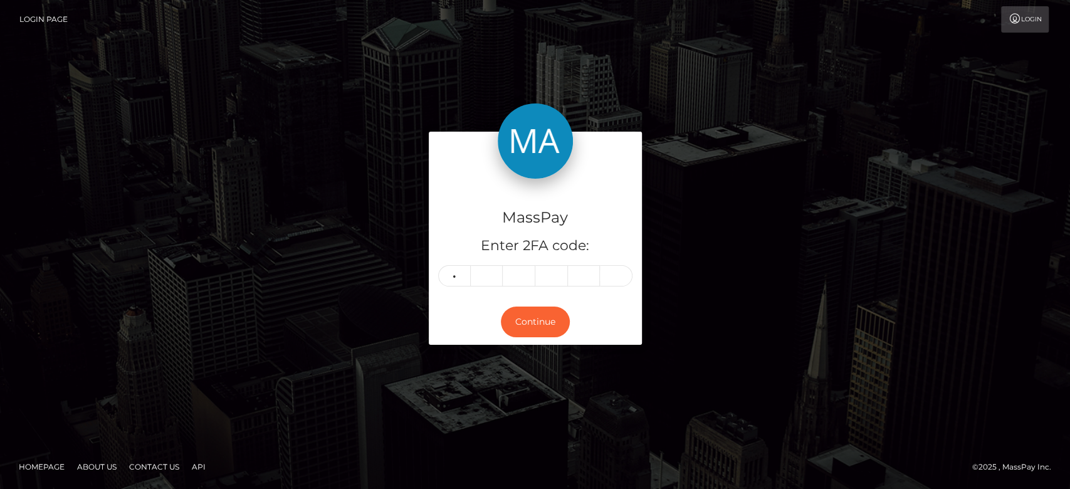
type input "6"
type input "4"
type input "7"
type input "1"
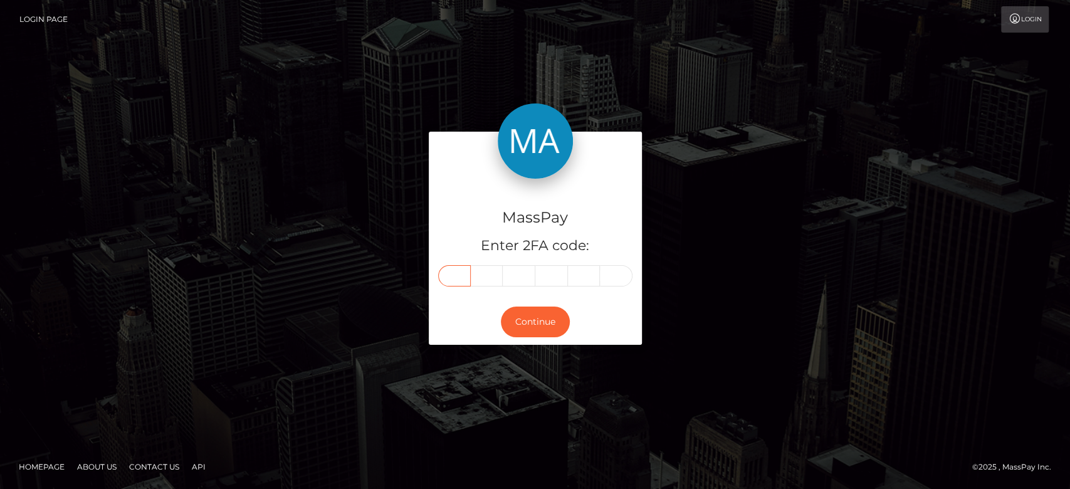
type input "6"
type input "4"
type input "7"
type input "1"
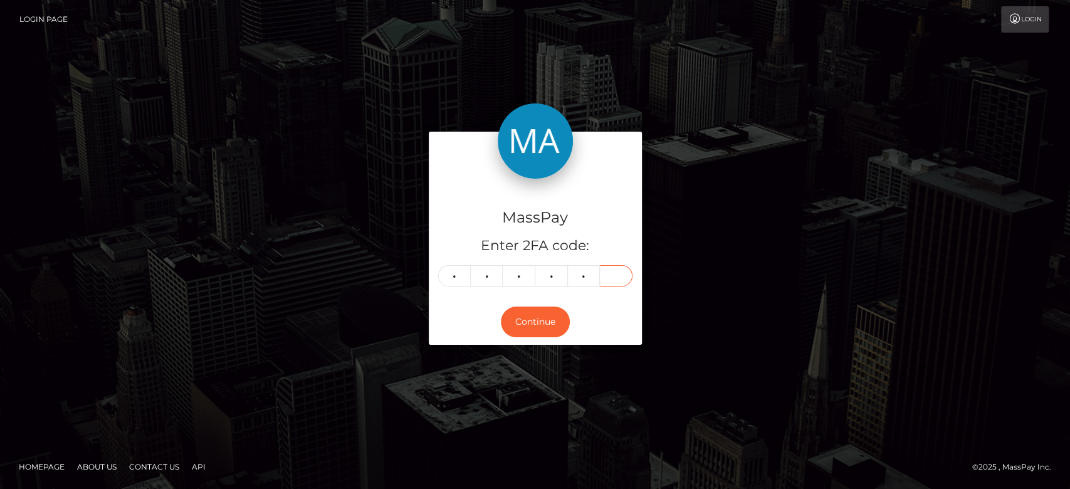
type input "0"
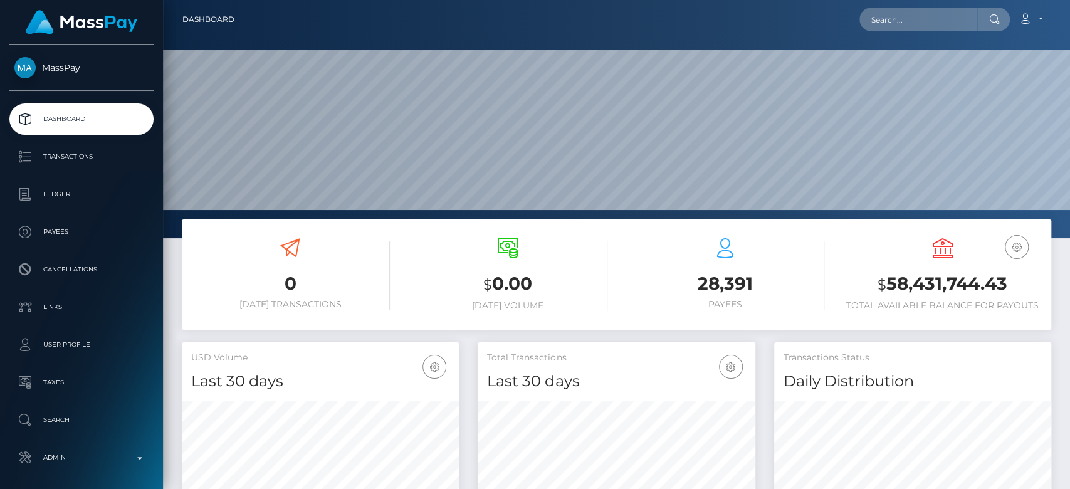
scroll to position [221, 277]
click at [922, 20] on input "text" at bounding box center [918, 20] width 118 height 24
paste input "tashastudio88@outlook.com"
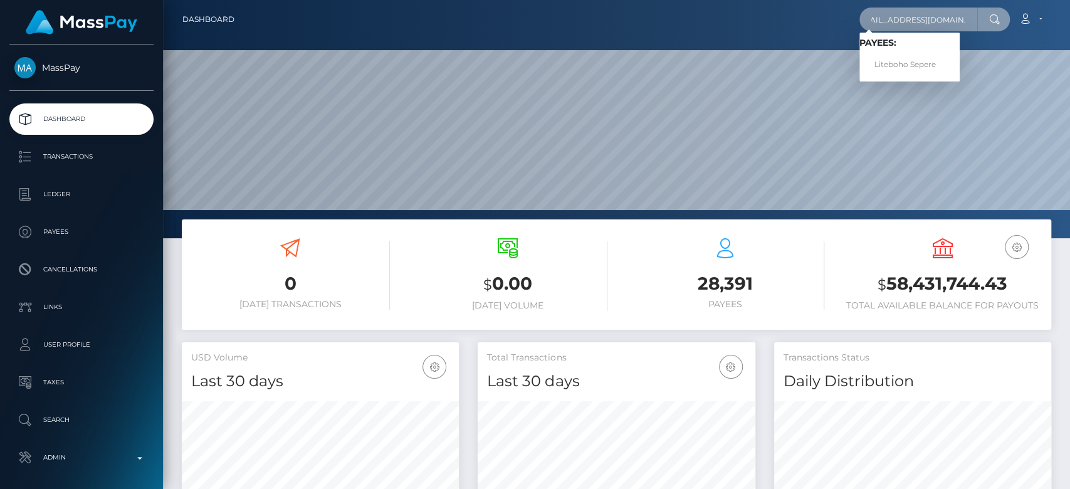
type input "tashastudio88@outlook.com"
click at [914, 58] on link "Liteboho Sepere" at bounding box center [909, 64] width 100 height 23
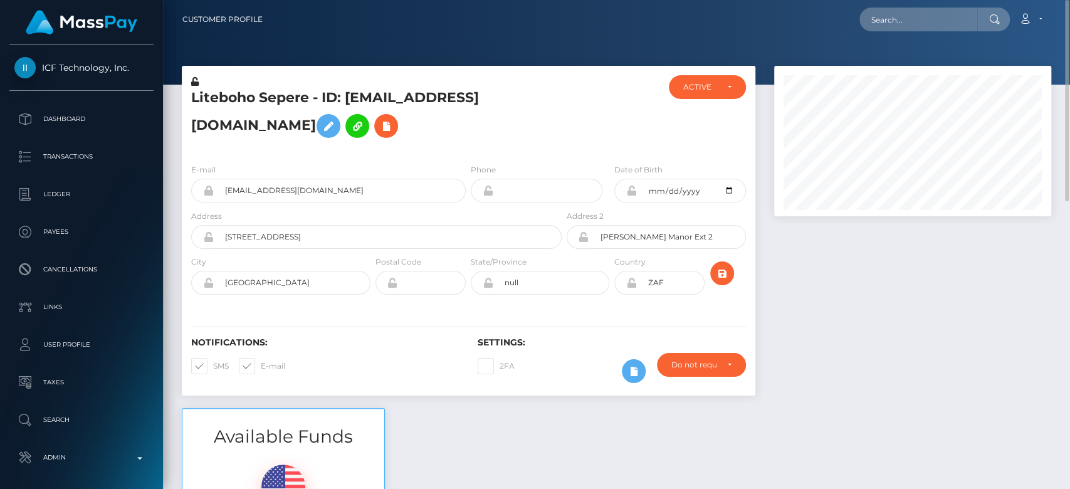
scroll to position [699, 0]
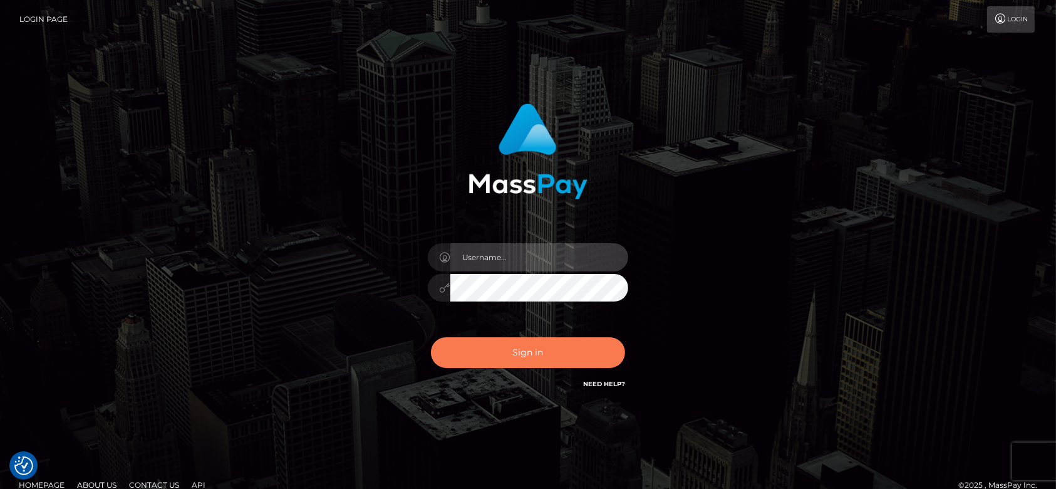
type input "[DOMAIN_NAME]"
click at [532, 354] on button "Sign in" at bounding box center [528, 352] width 194 height 31
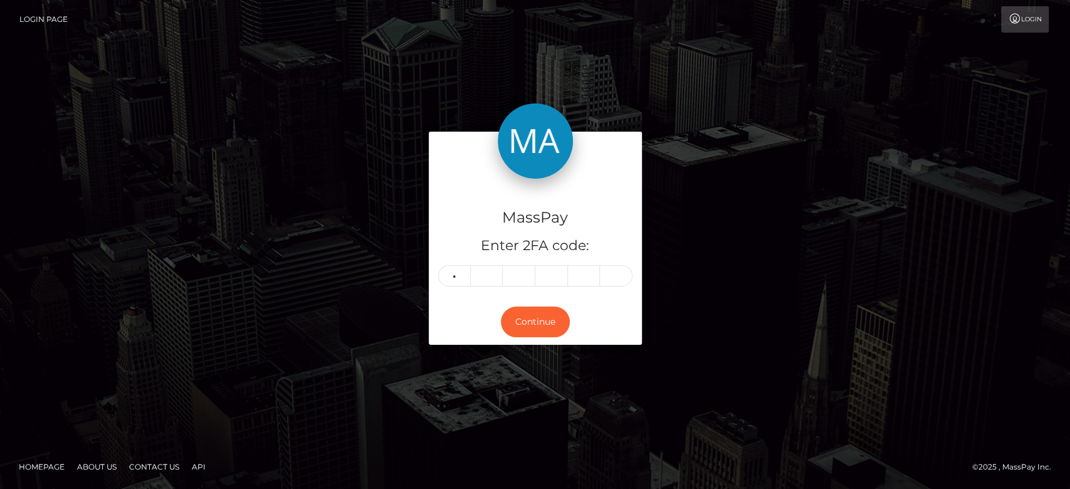
type input "4"
type input "6"
type input "2"
type input "8"
type input "3"
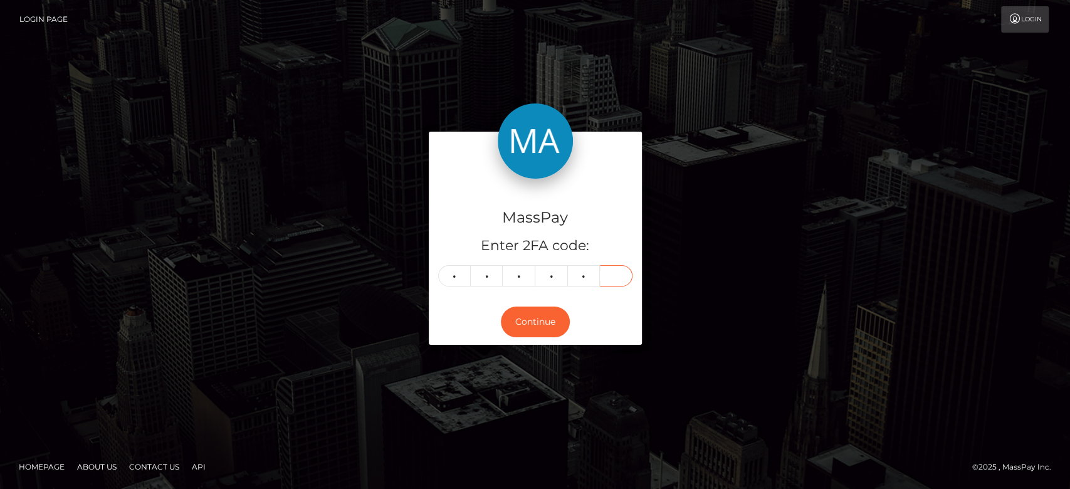
type input "4"
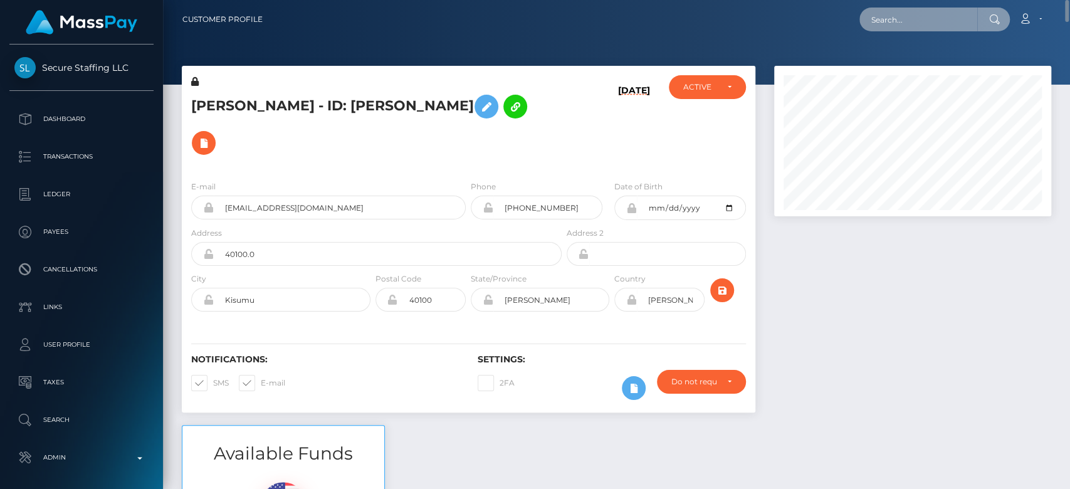
click at [956, 20] on input "text" at bounding box center [918, 20] width 118 height 24
paste input "[EMAIL_ADDRESS][DOMAIN_NAME]"
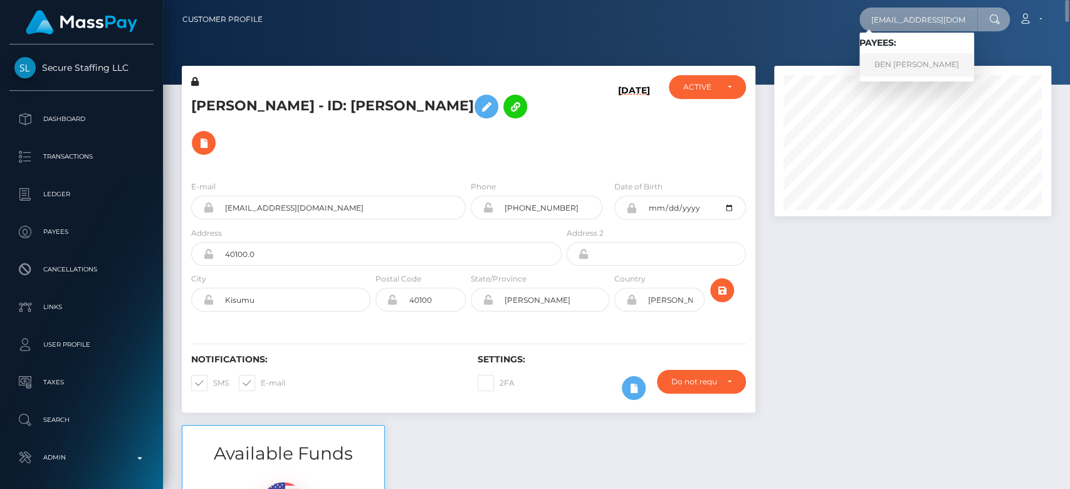
type input "[EMAIL_ADDRESS][DOMAIN_NAME]"
click at [925, 62] on link "BEN [PERSON_NAME]" at bounding box center [916, 64] width 115 height 23
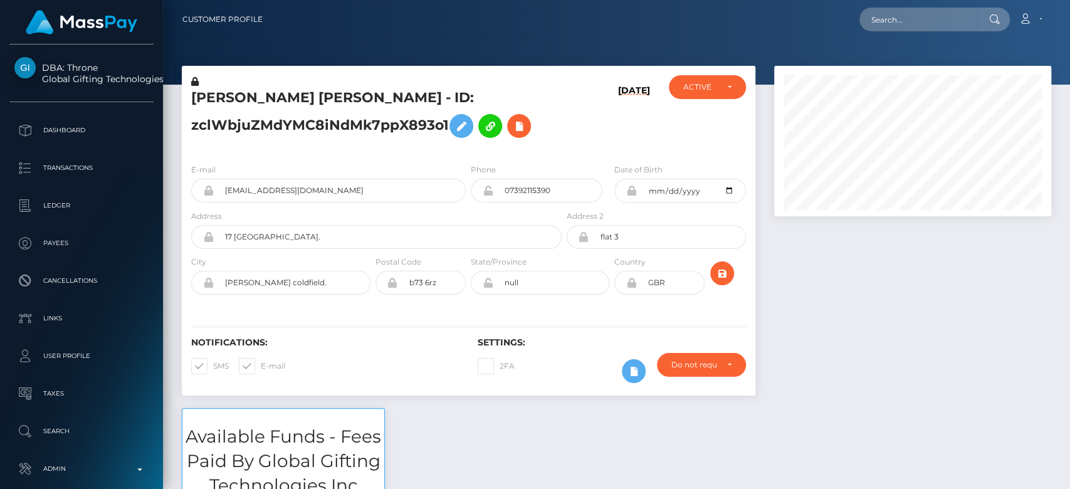
scroll to position [150, 277]
click at [931, 29] on input "text" at bounding box center [918, 20] width 118 height 24
paste input "[EMAIL_ADDRESS][DOMAIN_NAME]"
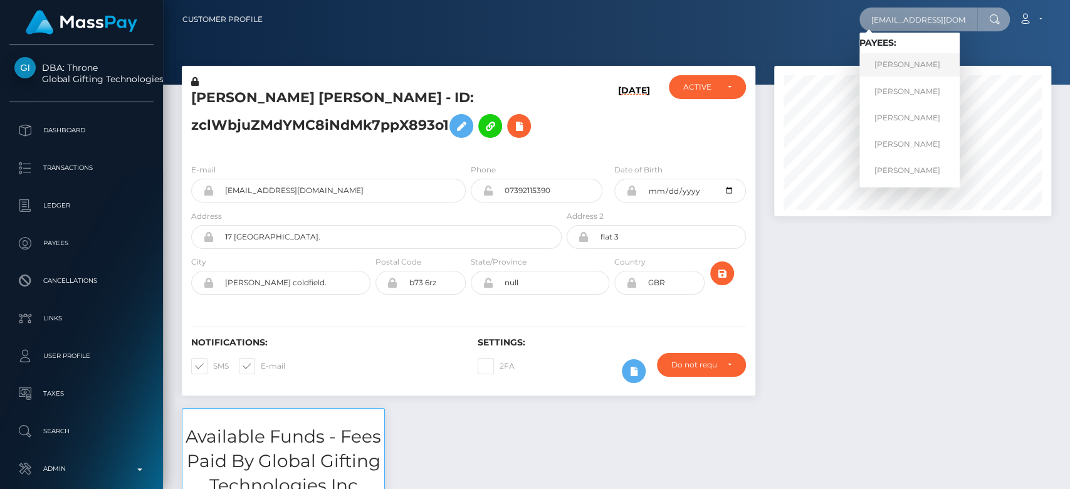
type input "[EMAIL_ADDRESS][DOMAIN_NAME]"
click at [914, 68] on link "[PERSON_NAME]" at bounding box center [909, 64] width 100 height 23
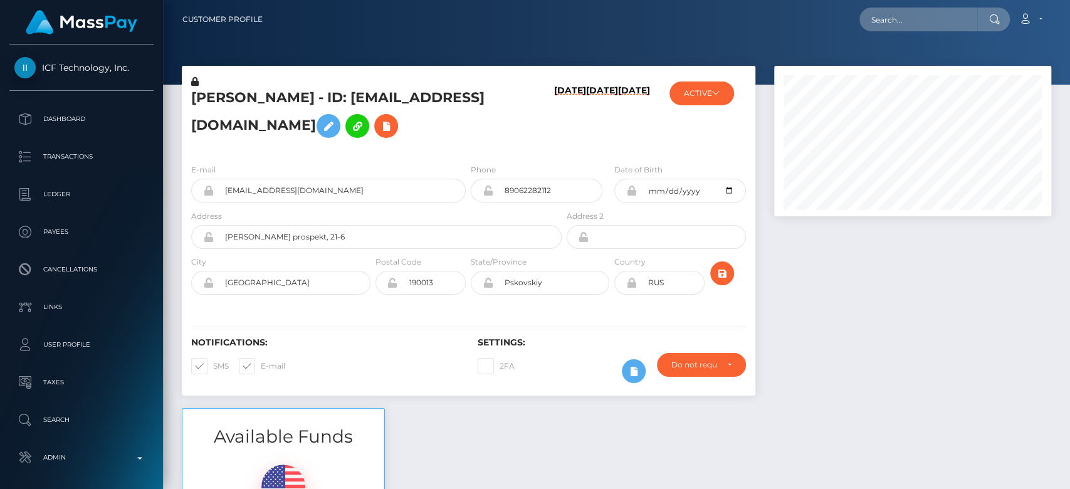
scroll to position [150, 277]
drag, startPoint x: 234, startPoint y: 93, endPoint x: 180, endPoint y: 91, distance: 53.9
click at [180, 91] on div "Vitalii Vladimirovich Makarov - ID: flirtweb@gmail.com 08/20/25 05/14/24 08/24/…" at bounding box center [468, 237] width 592 height 342
copy div "Vitalii"
click at [922, 17] on input "text" at bounding box center [918, 20] width 118 height 24
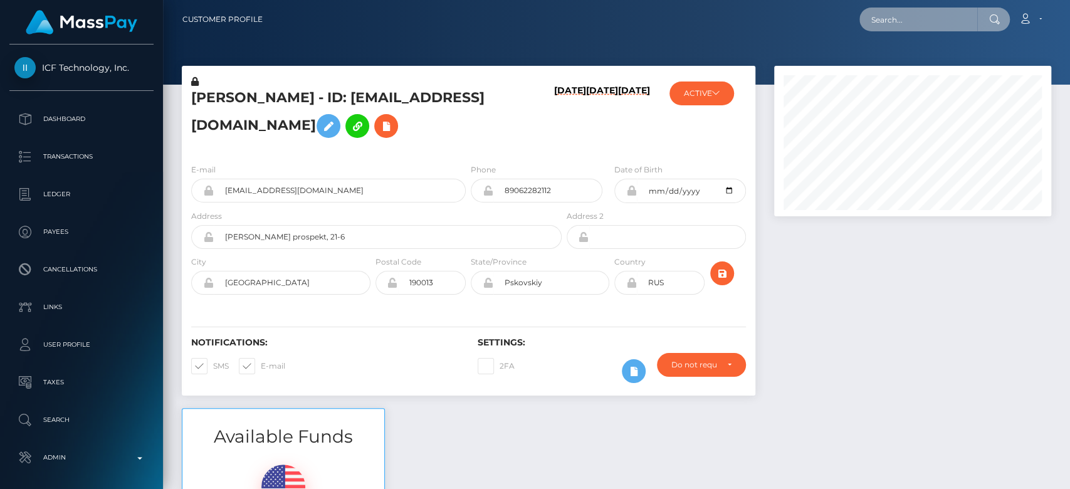
paste input "cocostormyy05@gmail.com"
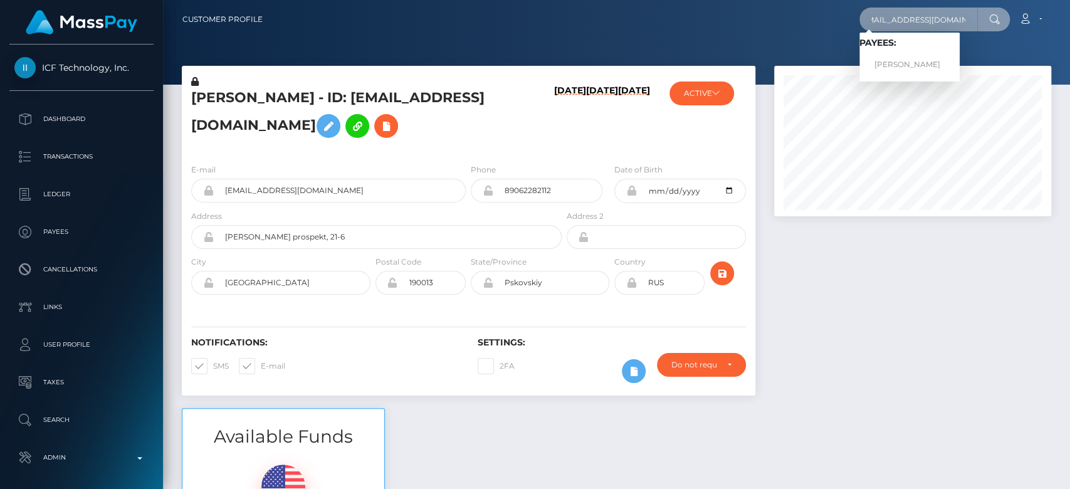
type input "cocostormyy05@gmail.com"
click at [925, 61] on link "ARILD XHINDOLI" at bounding box center [909, 64] width 100 height 23
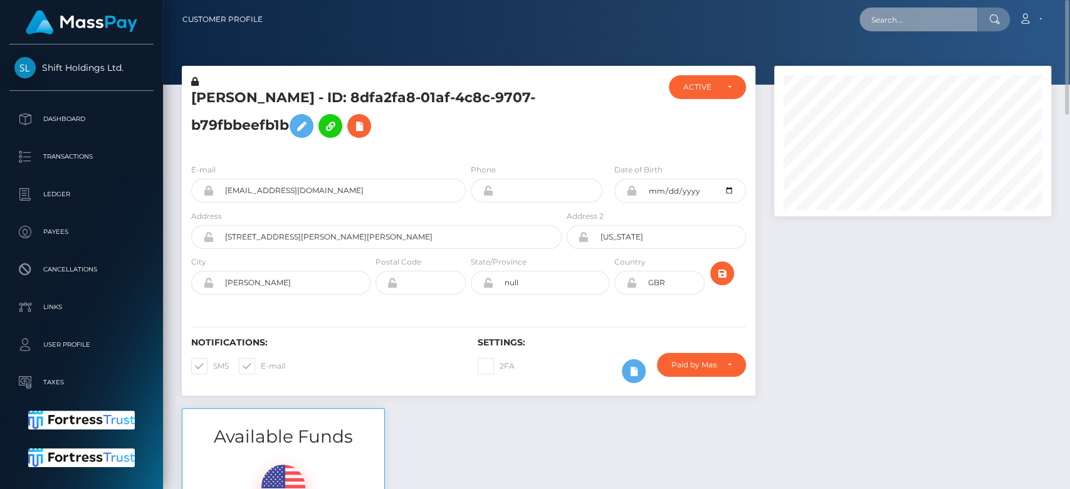
click at [929, 23] on input "text" at bounding box center [918, 20] width 118 height 24
paste input "[EMAIL_ADDRESS][DOMAIN_NAME]"
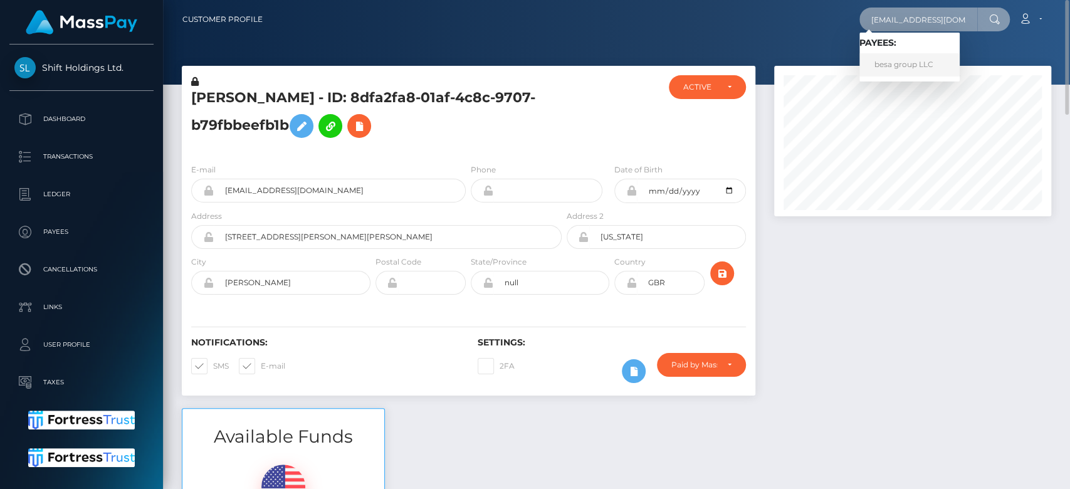
type input "[EMAIL_ADDRESS][DOMAIN_NAME]"
click at [915, 53] on link "besa group LLC" at bounding box center [909, 64] width 100 height 23
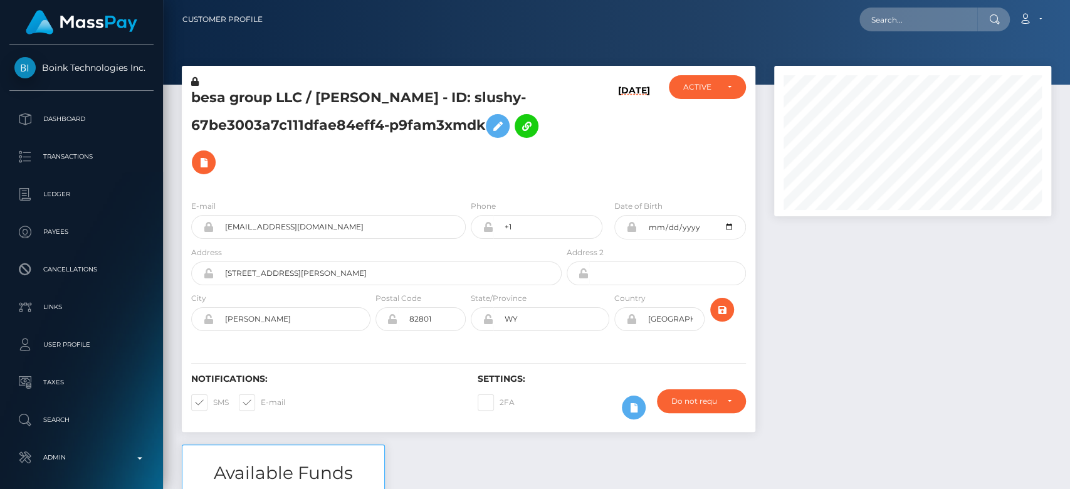
scroll to position [150, 277]
click at [893, 34] on nav "Customer Profile Loading... Loading... Account" at bounding box center [616, 19] width 907 height 39
click at [897, 28] on input "text" at bounding box center [918, 20] width 118 height 24
paste input "[EMAIL_ADDRESS][DOMAIN_NAME]"
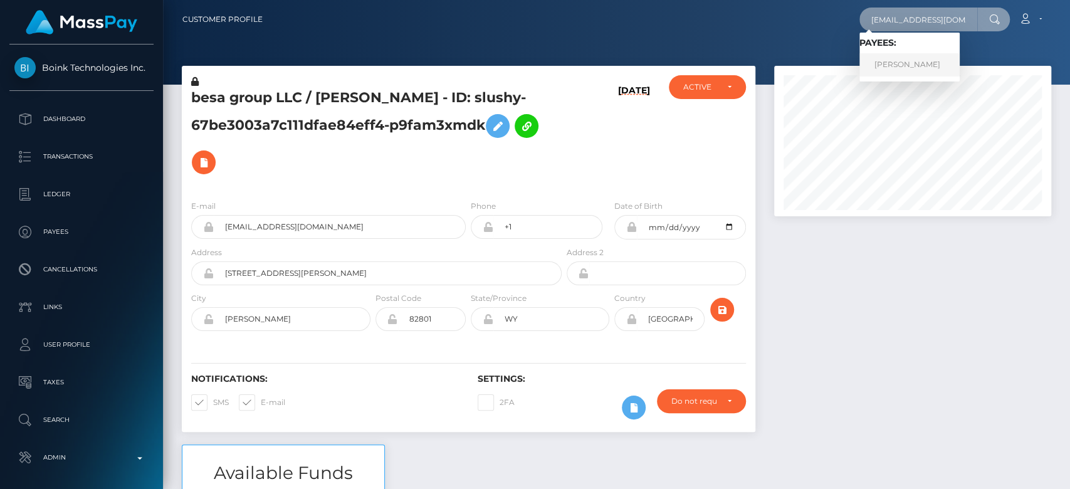
type input "[EMAIL_ADDRESS][DOMAIN_NAME]"
click at [909, 60] on link "[PERSON_NAME]" at bounding box center [909, 64] width 100 height 23
